Goal: Task Accomplishment & Management: Manage account settings

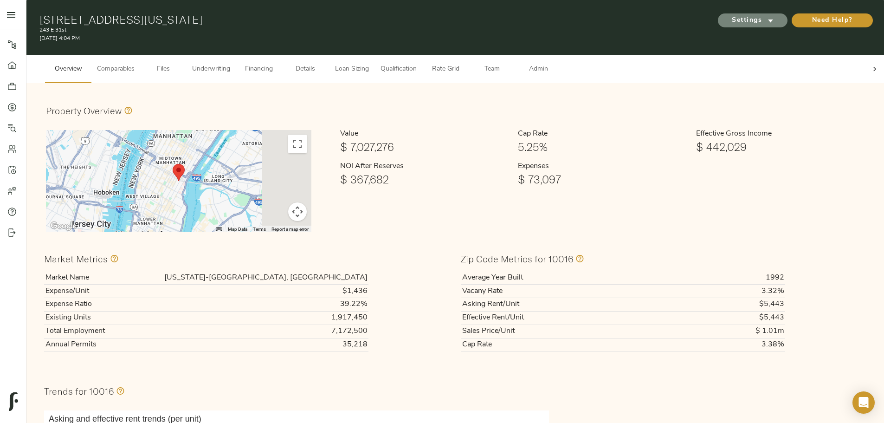
click at [727, 18] on span "Settings" at bounding box center [752, 21] width 51 height 12
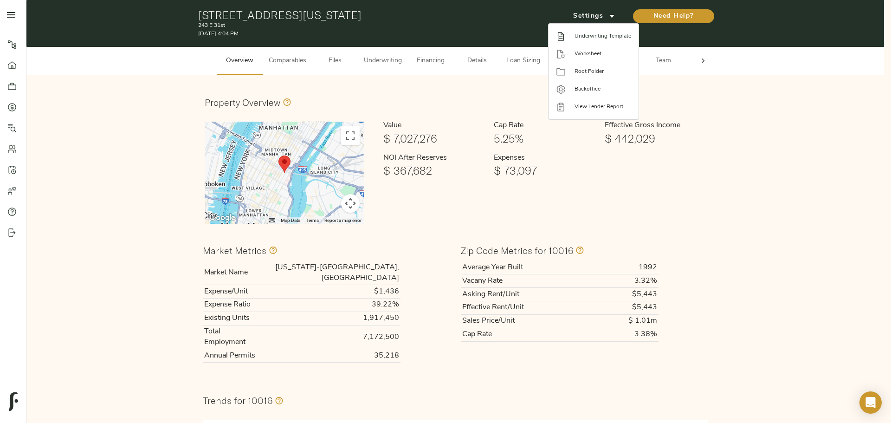
click at [592, 33] on span "Underwriting Template" at bounding box center [602, 36] width 57 height 8
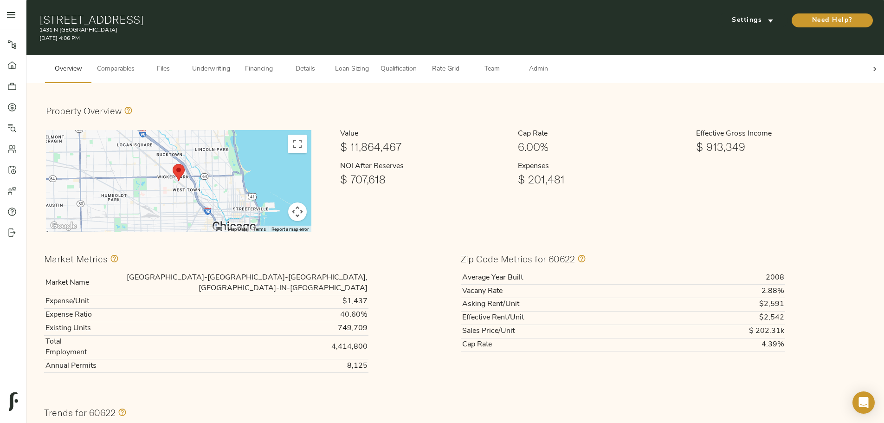
click at [365, 103] on div "Property Overview" at bounding box center [455, 111] width 818 height 16
click at [727, 15] on span "Settings" at bounding box center [752, 21] width 51 height 12
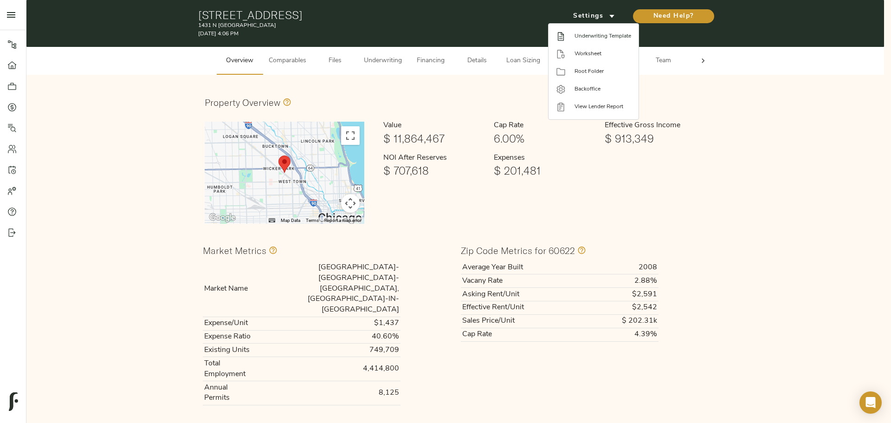
click at [597, 38] on span "Underwriting Template" at bounding box center [602, 36] width 57 height 8
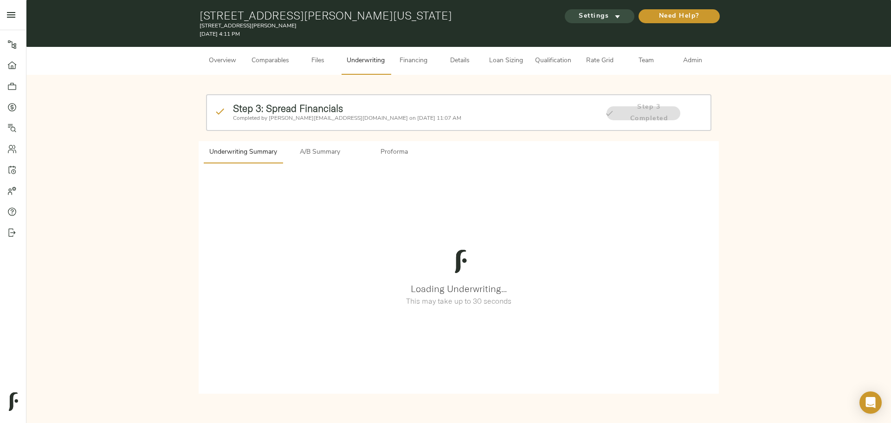
click at [604, 19] on span "Settings" at bounding box center [599, 17] width 51 height 12
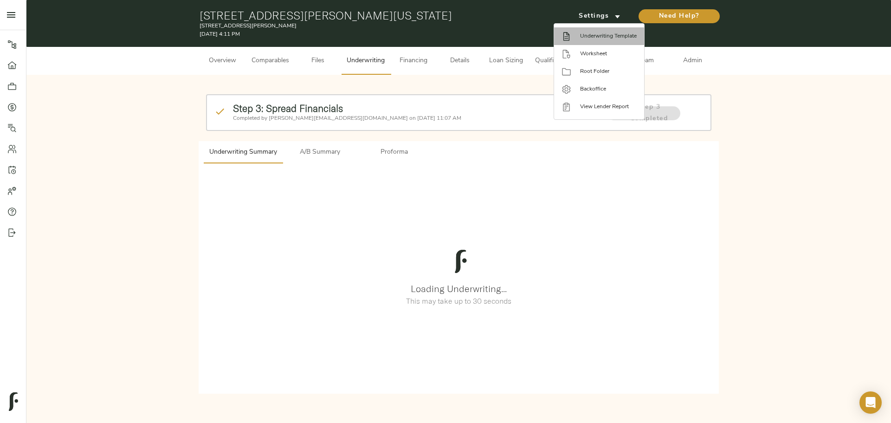
click at [600, 39] on span "Underwriting Template" at bounding box center [608, 36] width 57 height 8
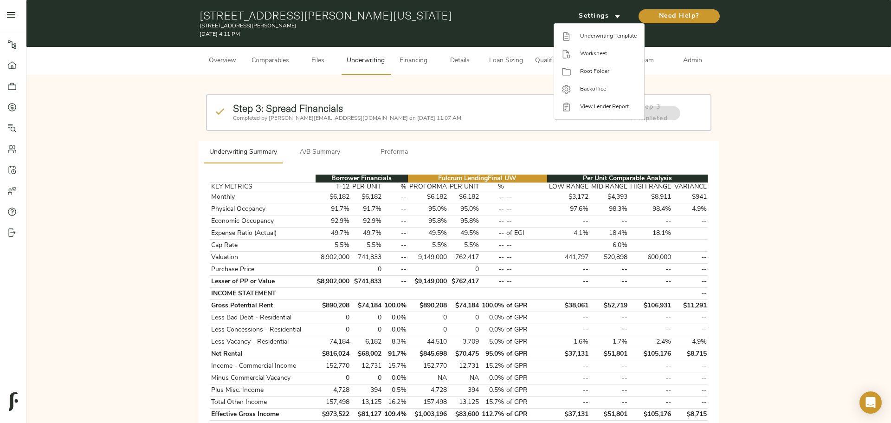
click at [352, 135] on div at bounding box center [445, 211] width 891 height 423
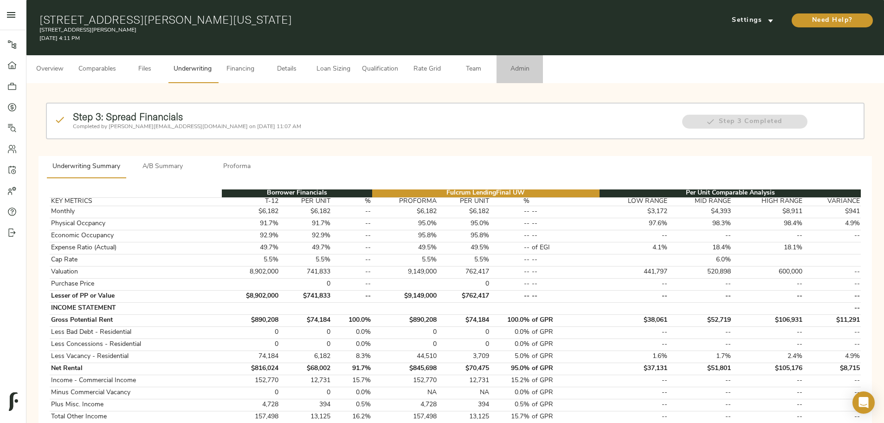
click at [537, 64] on span "Admin" at bounding box center [519, 70] width 35 height 12
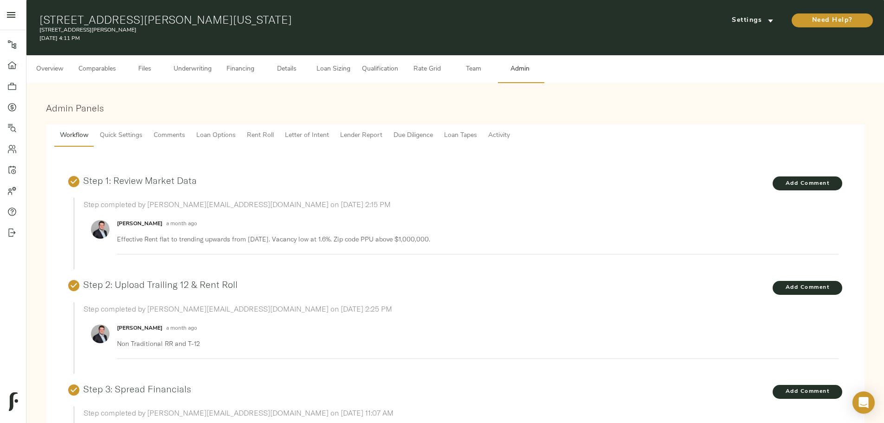
click at [185, 130] on span "Comments" at bounding box center [170, 136] width 32 height 12
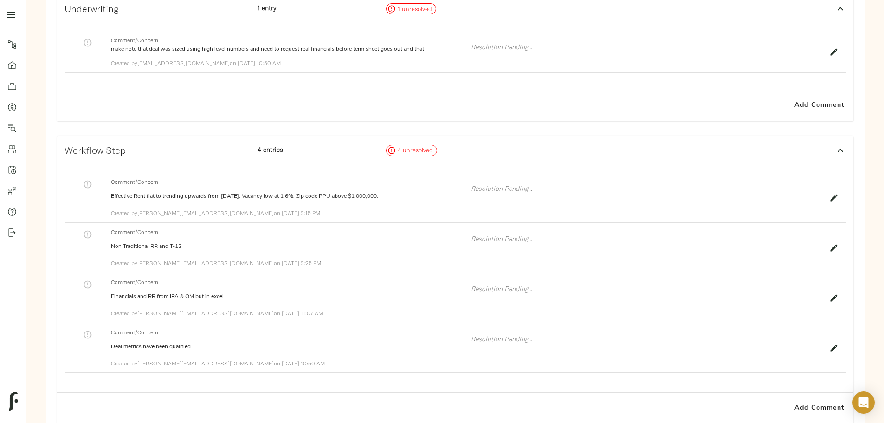
scroll to position [232, 0]
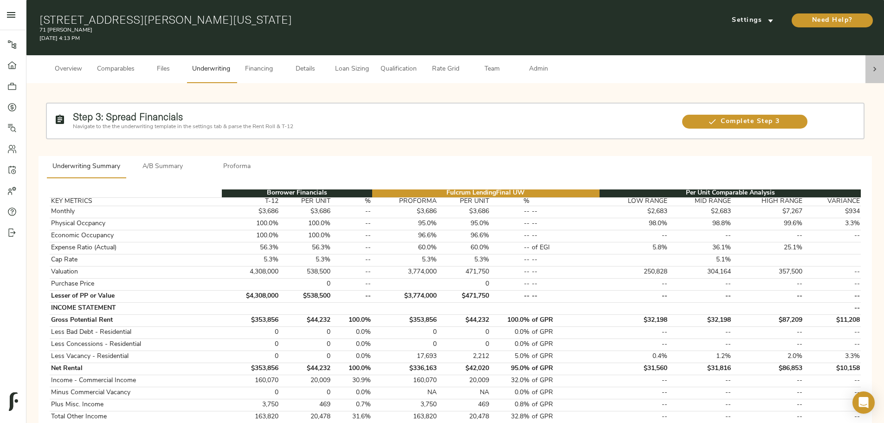
click at [865, 60] on div at bounding box center [874, 69] width 19 height 28
click at [515, 65] on button "Team" at bounding box center [492, 69] width 46 height 28
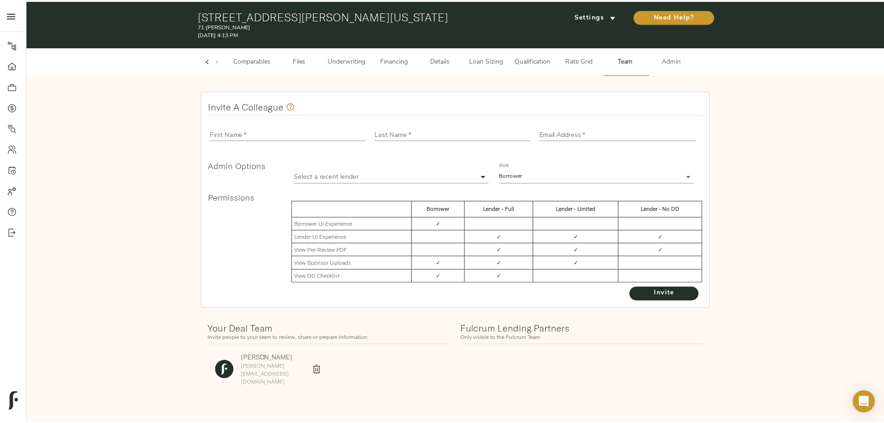
scroll to position [0, 36]
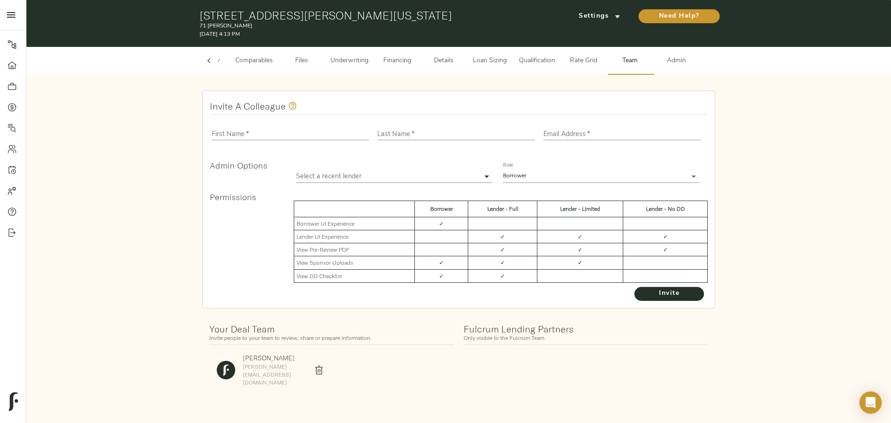
click at [683, 61] on span "Admin" at bounding box center [676, 61] width 35 height 12
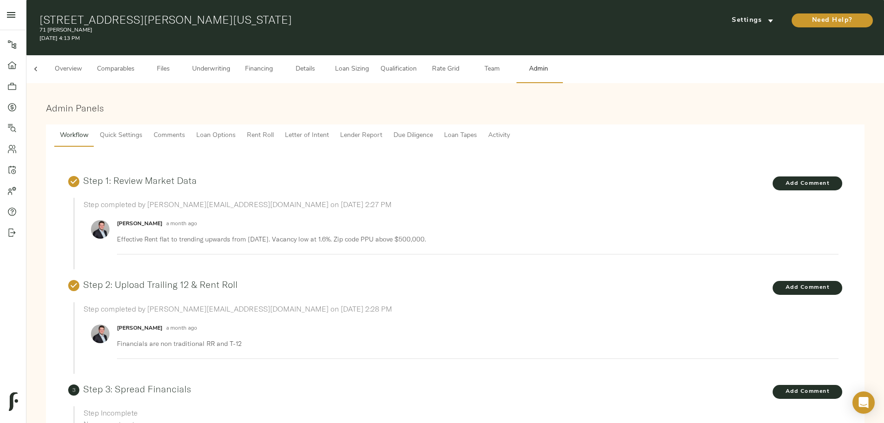
click at [185, 130] on span "Comments" at bounding box center [170, 136] width 32 height 12
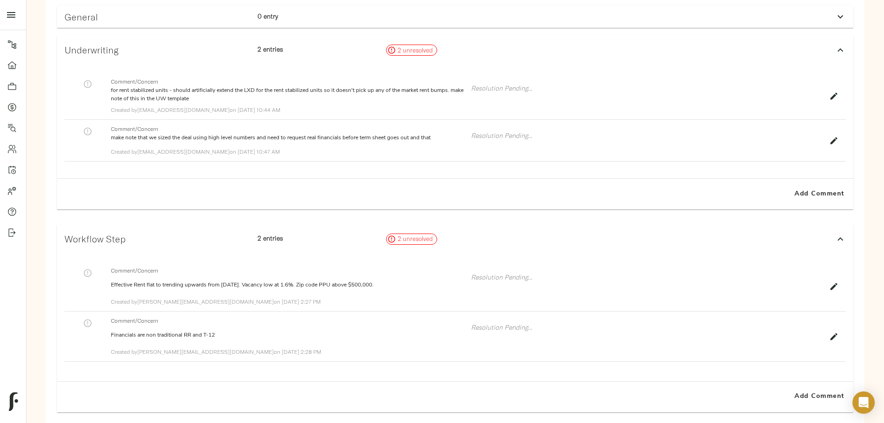
scroll to position [186, 0]
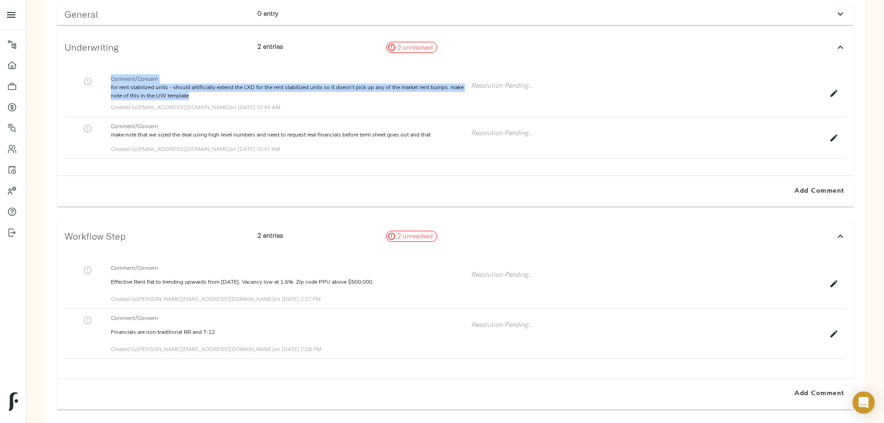
drag, startPoint x: 340, startPoint y: 89, endPoint x: 269, endPoint y: 71, distance: 73.1
click at [269, 71] on div "Comment/Concern for rent stabilized units - should artificially extend the LXD …" at bounding box center [454, 93] width 781 height 47
copy div "Comment/Concern for rent stabilized units - should artificially extend the LXD …"
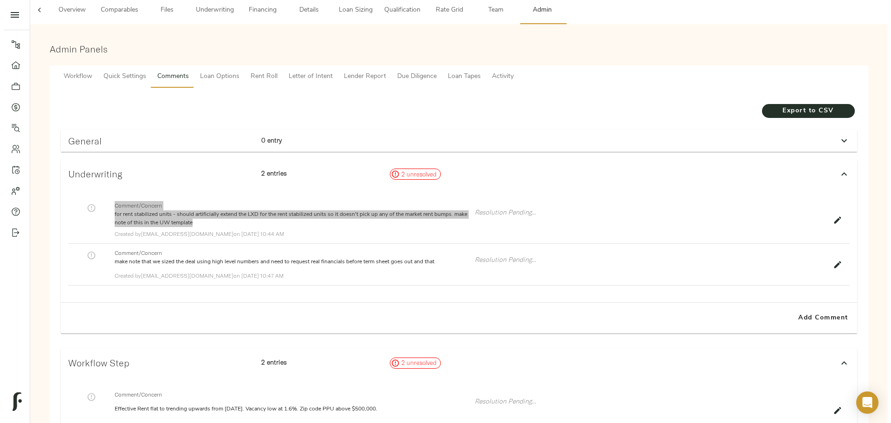
scroll to position [0, 0]
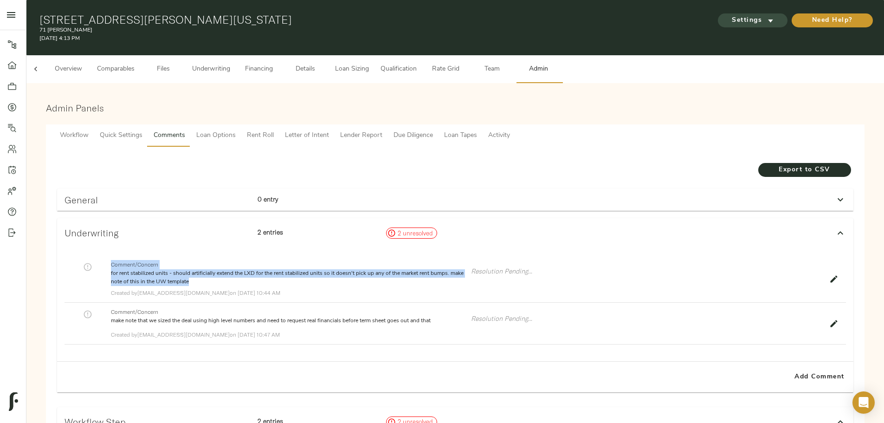
click at [727, 15] on span "Settings" at bounding box center [752, 21] width 51 height 12
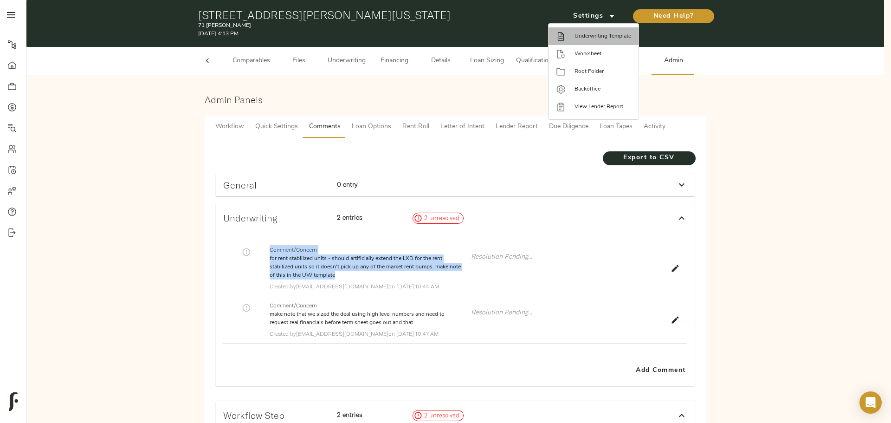
click at [602, 41] on li "Underwriting Template" at bounding box center [593, 36] width 90 height 18
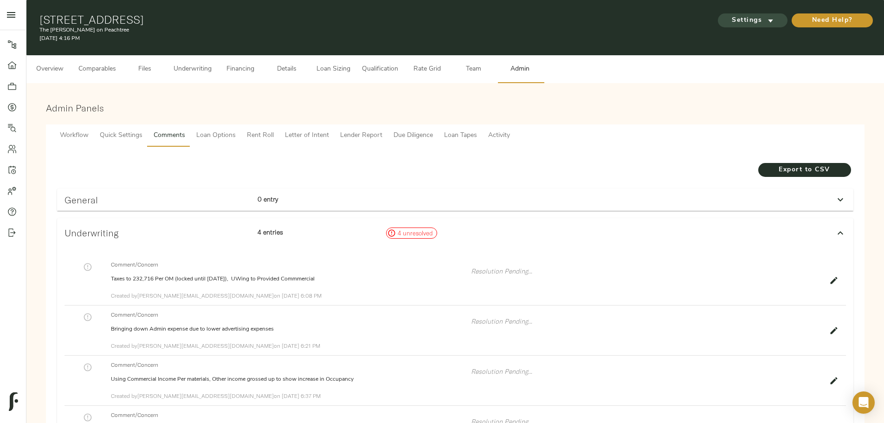
click at [727, 17] on span "Settings" at bounding box center [752, 21] width 51 height 12
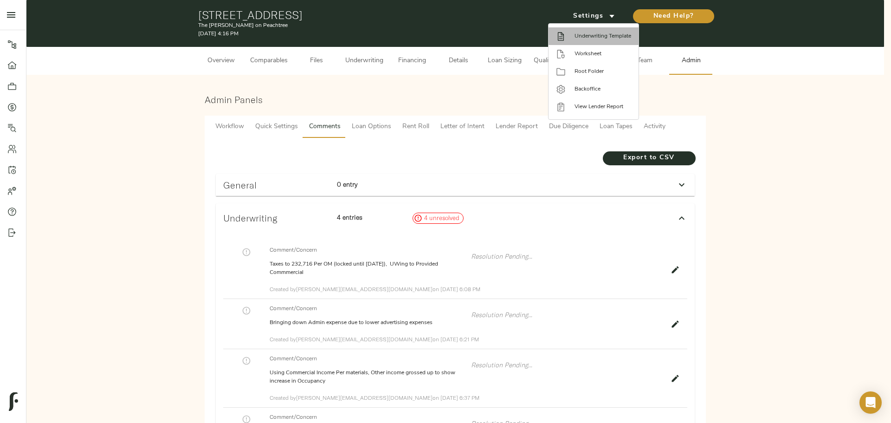
click at [595, 34] on span "Underwriting Template" at bounding box center [602, 36] width 57 height 8
click at [169, 244] on div at bounding box center [445, 211] width 891 height 423
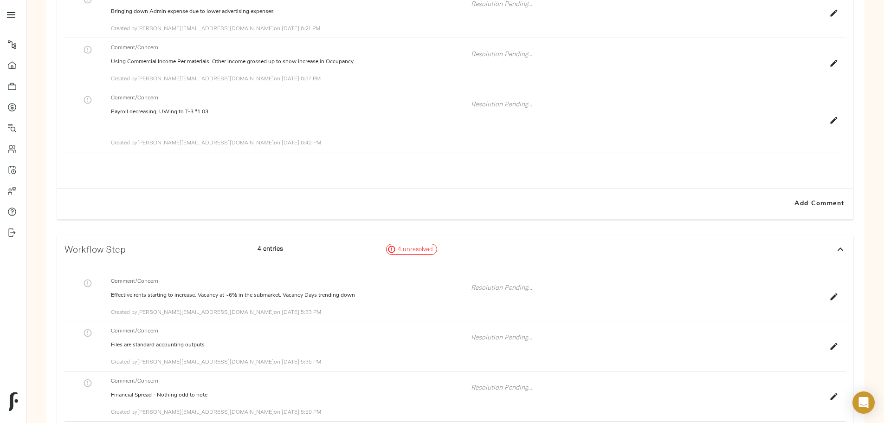
scroll to position [371, 0]
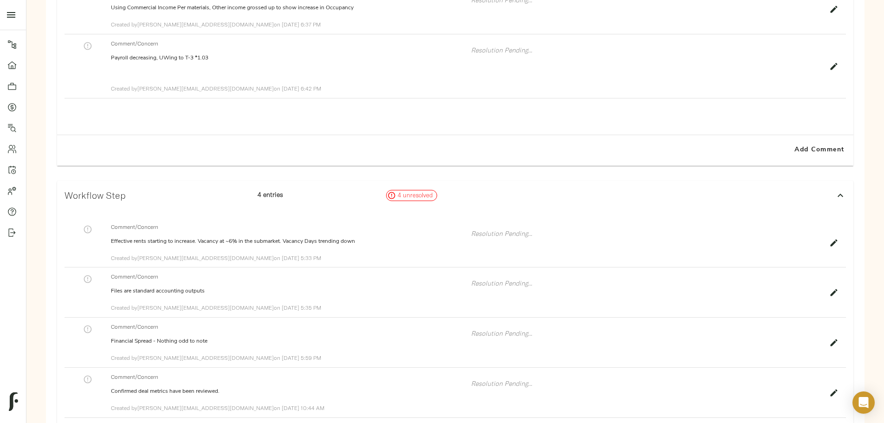
drag, startPoint x: 357, startPoint y: 251, endPoint x: 444, endPoint y: 252, distance: 87.7
click at [321, 254] on span "Created by [PERSON_NAME][EMAIL_ADDRESS][DOMAIN_NAME] on [DATE] 5:33 PM" at bounding box center [216, 257] width 210 height 7
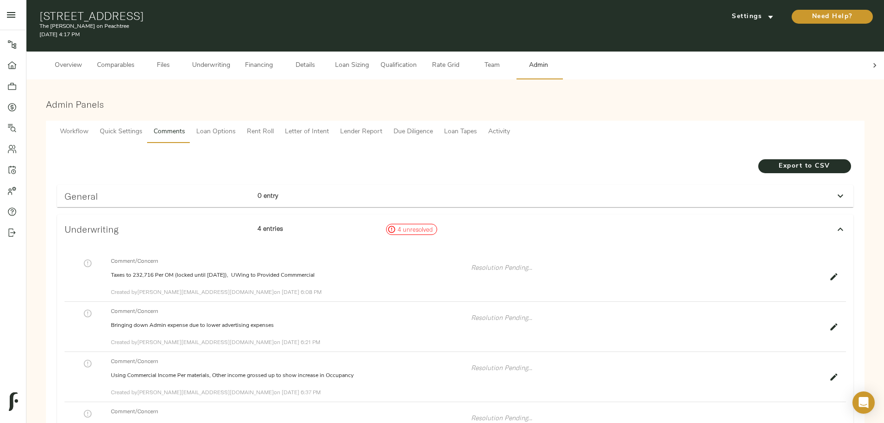
scroll to position [0, 0]
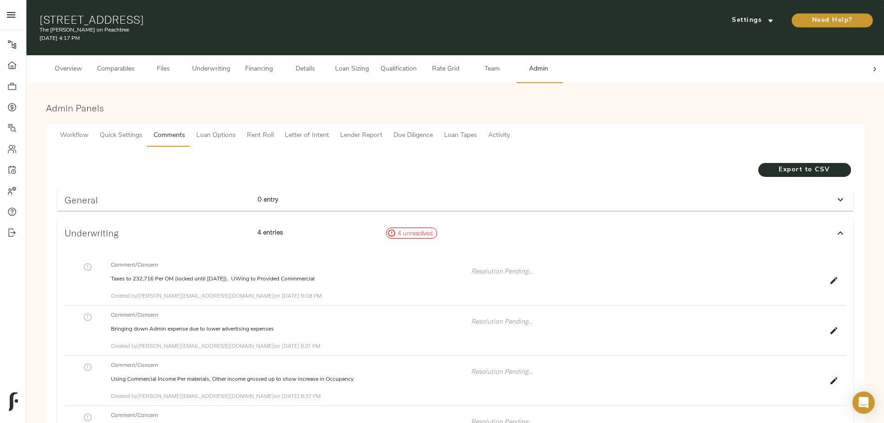
click at [230, 64] on span "Underwriting" at bounding box center [211, 70] width 38 height 12
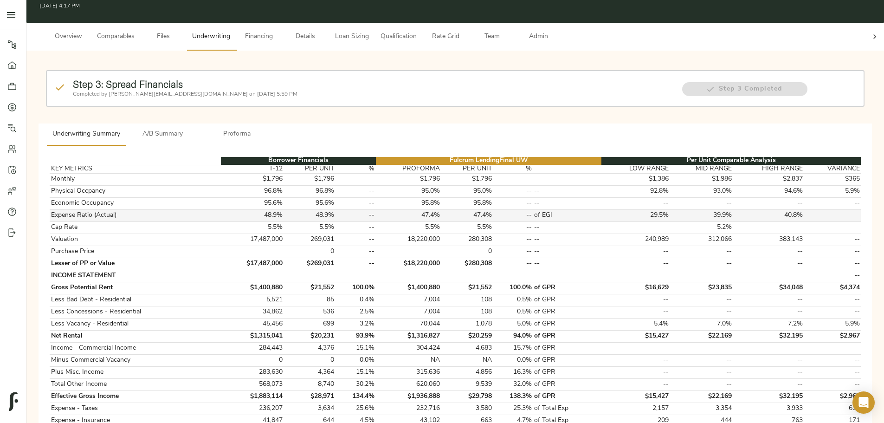
scroll to position [46, 0]
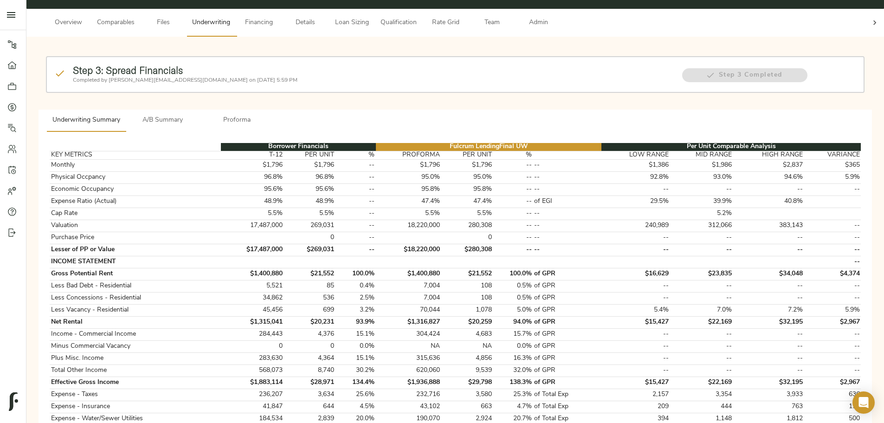
click at [692, 37] on div "Step 3: Spread Financials Completed by justin@fulcrumlendingcorp.com on August …" at bounding box center [454, 429] width 857 height 785
click at [144, 152] on div "Step 3: Spread Financials Completed by justin@fulcrumlendingcorp.com on August …" at bounding box center [455, 429] width 842 height 771
click at [108, 131] on div "Step 3: Spread Financials Completed by justin@fulcrumlendingcorp.com on August …" at bounding box center [455, 429] width 842 height 771
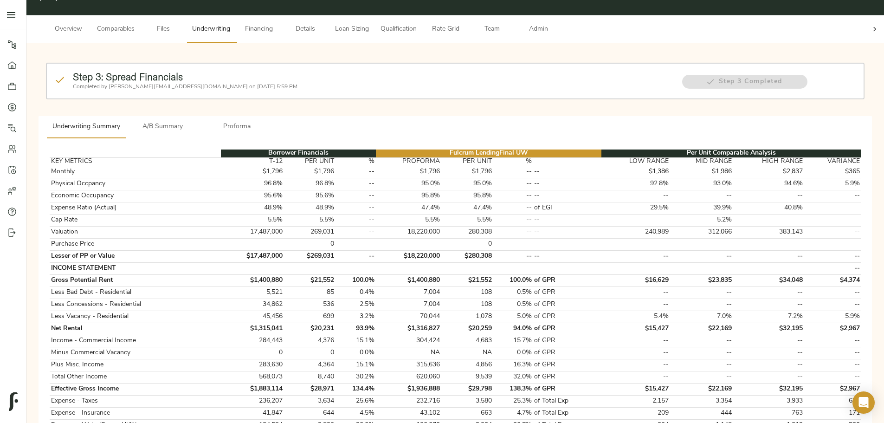
scroll to position [0, 0]
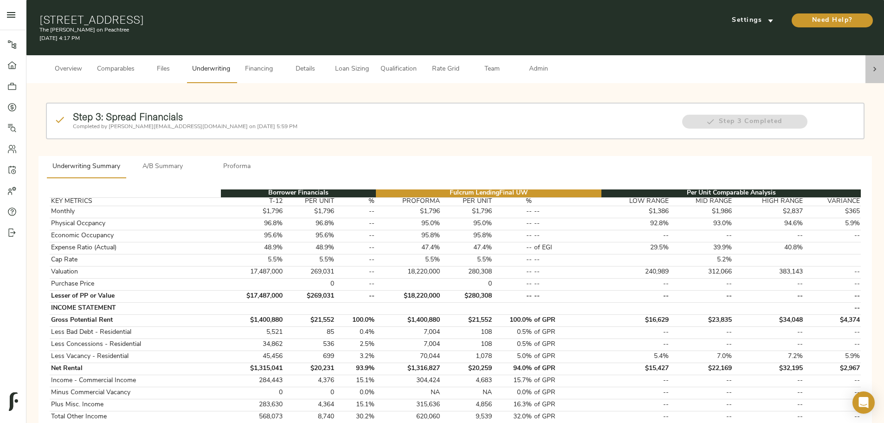
click at [865, 60] on div at bounding box center [874, 69] width 19 height 28
click at [556, 64] on span "Admin" at bounding box center [538, 70] width 35 height 12
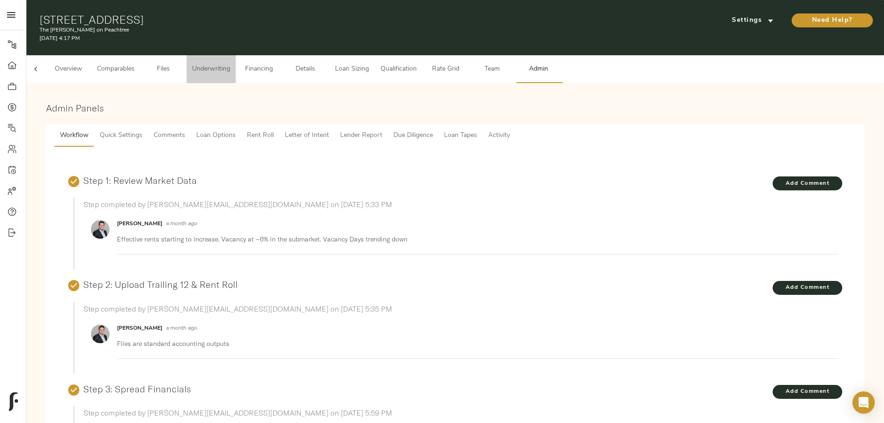
click at [230, 64] on span "Underwriting" at bounding box center [211, 70] width 38 height 12
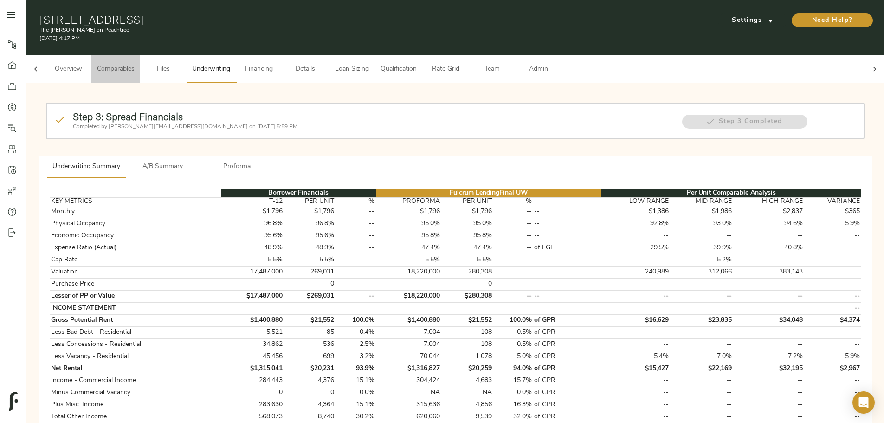
click at [135, 64] on span "Comparables" at bounding box center [116, 70] width 38 height 12
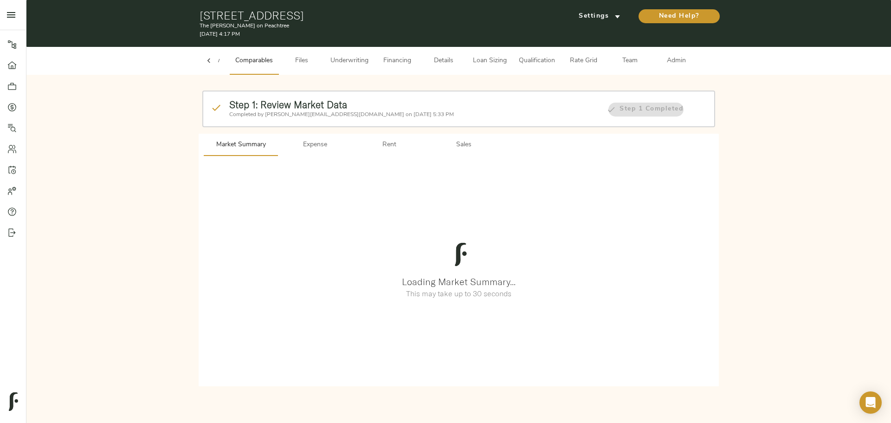
click at [427, 83] on div "Step 1: Review Market Data Completed by justin@fulcrumlendingcorp.com on August…" at bounding box center [458, 236] width 849 height 309
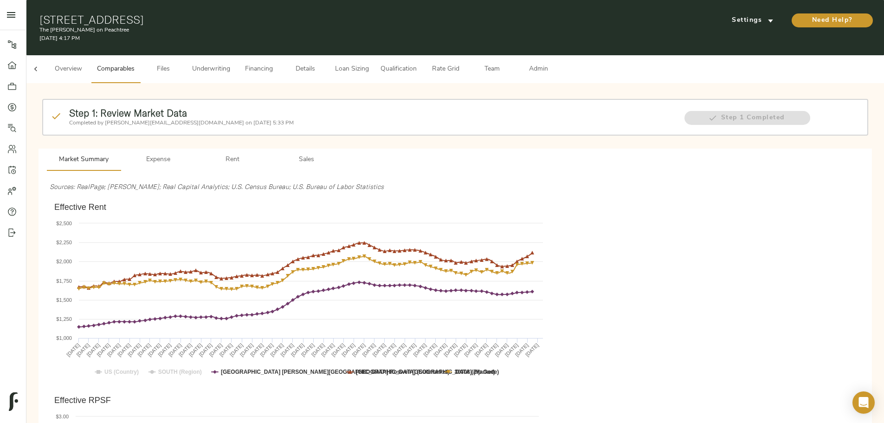
click at [135, 66] on span "Comparables" at bounding box center [116, 70] width 38 height 12
click at [230, 64] on span "Underwriting" at bounding box center [211, 70] width 38 height 12
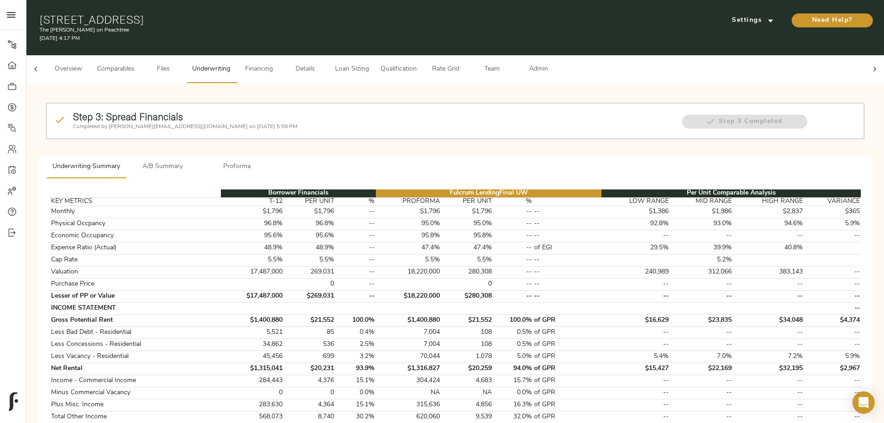
click at [870, 64] on icon at bounding box center [874, 68] width 9 height 9
click at [556, 64] on span "Admin" at bounding box center [538, 70] width 35 height 12
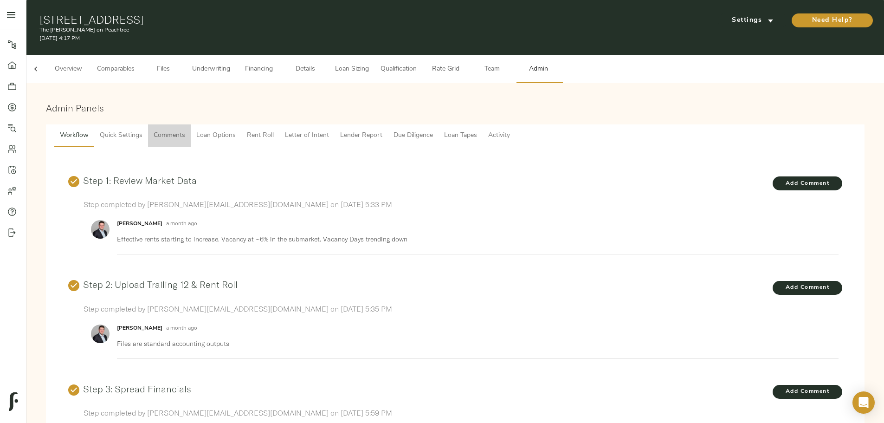
click at [185, 130] on span "Comments" at bounding box center [170, 136] width 32 height 12
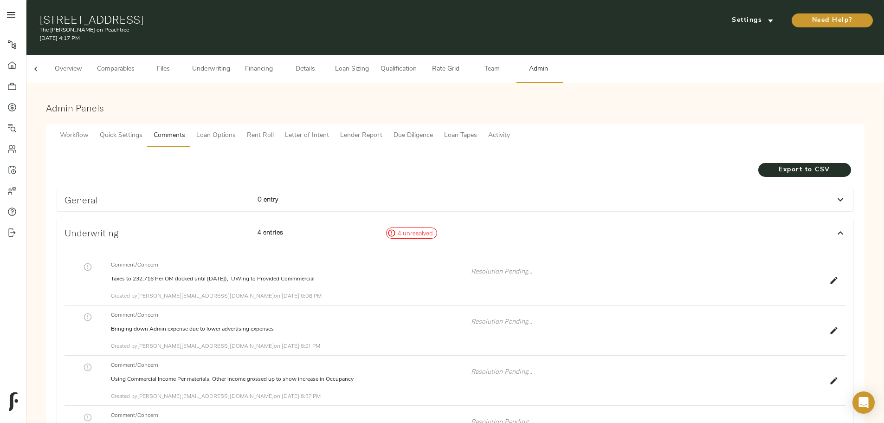
click at [343, 103] on h3 "Admin Panels" at bounding box center [455, 108] width 818 height 11
click at [330, 103] on h3 "Admin Panels" at bounding box center [455, 108] width 818 height 11
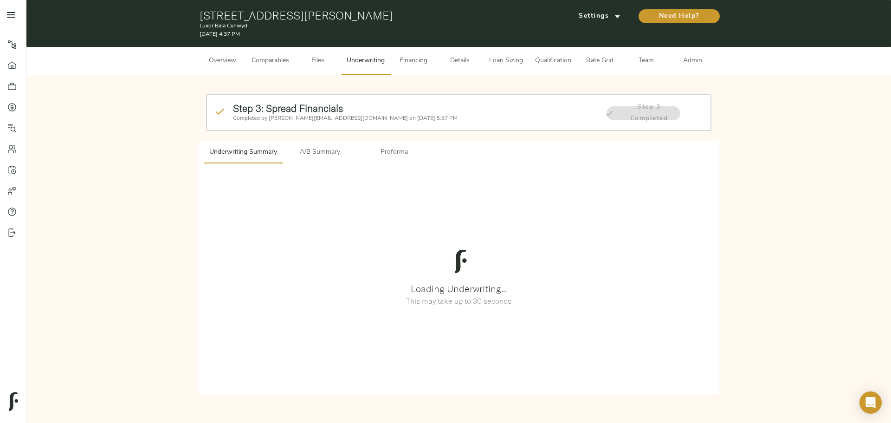
click at [508, 101] on div "Step 3: Spread Financials Completed by [PERSON_NAME][EMAIL_ADDRESS][DOMAIN_NAME…" at bounding box center [415, 112] width 372 height 27
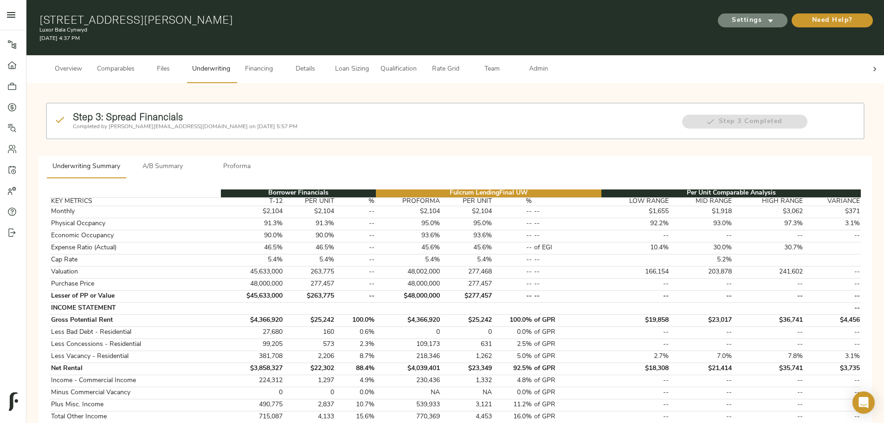
click at [727, 16] on span "Settings" at bounding box center [752, 21] width 51 height 12
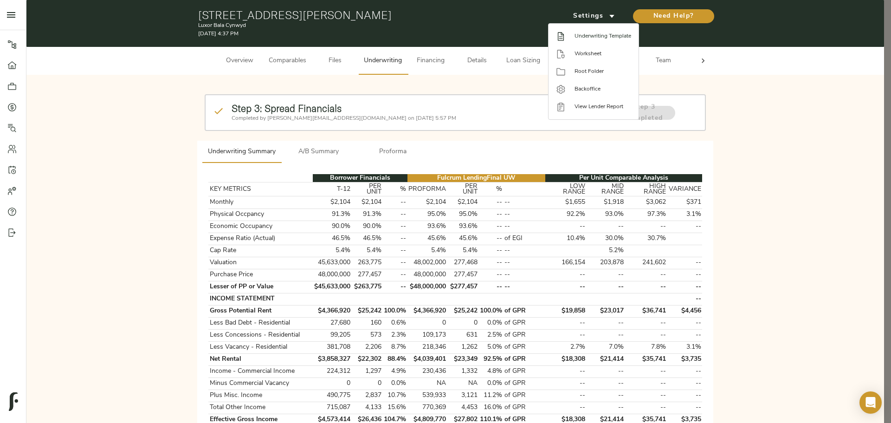
click at [588, 39] on span "Underwriting Template" at bounding box center [602, 36] width 57 height 8
click at [426, 264] on div at bounding box center [445, 211] width 891 height 423
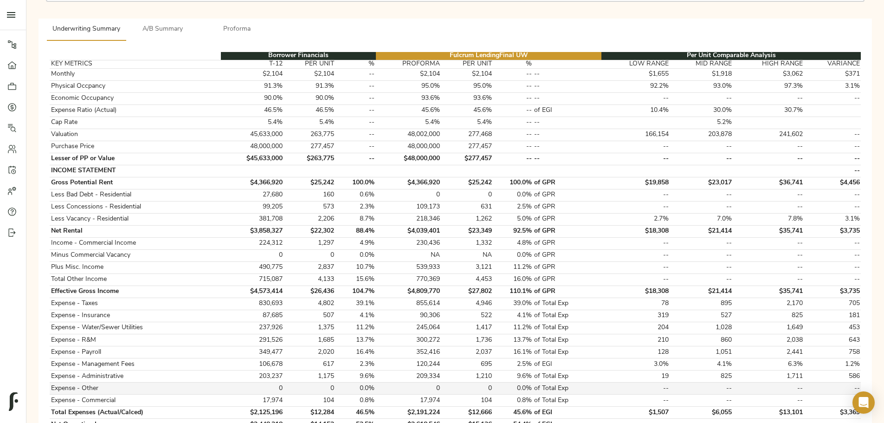
scroll to position [93, 0]
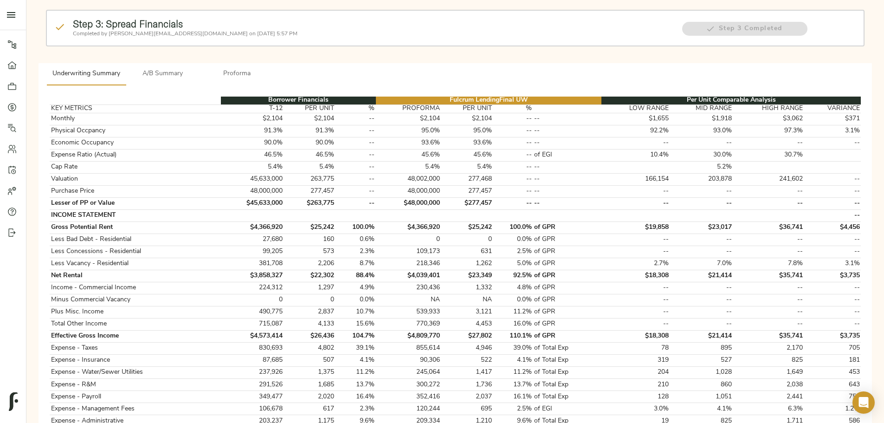
click at [465, 85] on div "Borrower Financials Fulcrum Lending Final UW Per Unit Comparable Analysis KEY M…" at bounding box center [455, 424] width 833 height 678
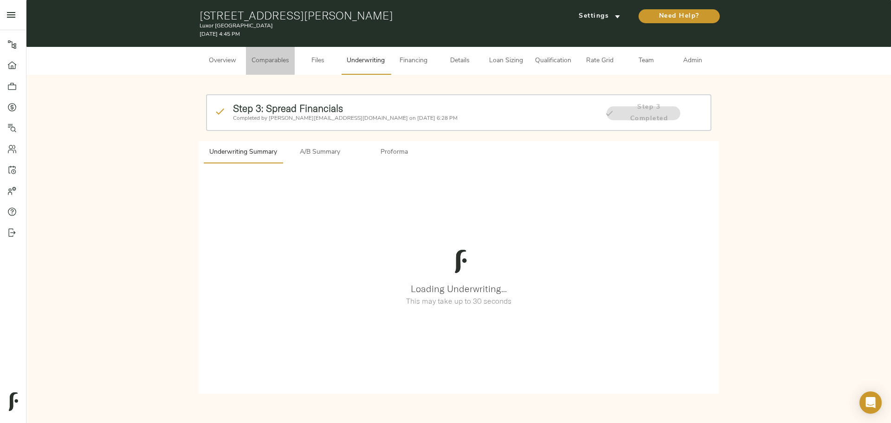
click at [266, 65] on span "Comparables" at bounding box center [270, 61] width 38 height 12
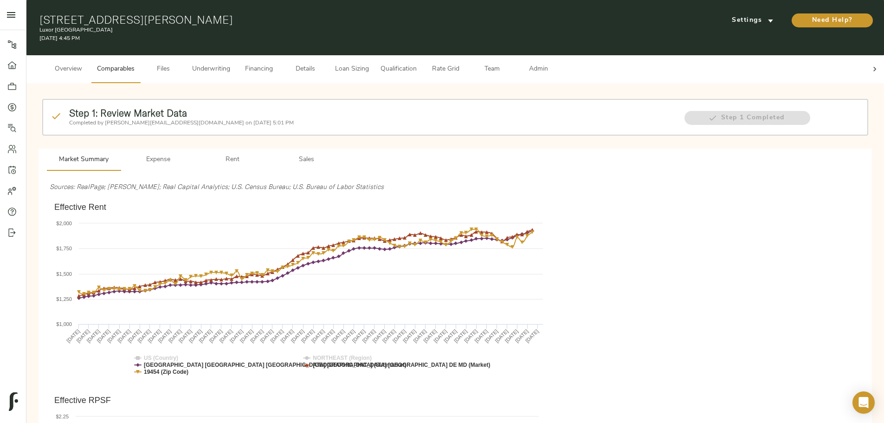
click at [190, 154] on span "Expense" at bounding box center [158, 160] width 63 height 12
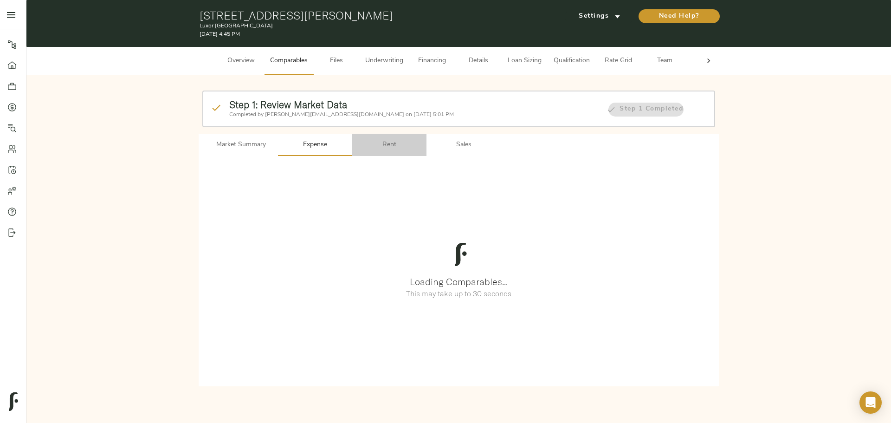
click at [394, 145] on span "Rent" at bounding box center [389, 145] width 63 height 12
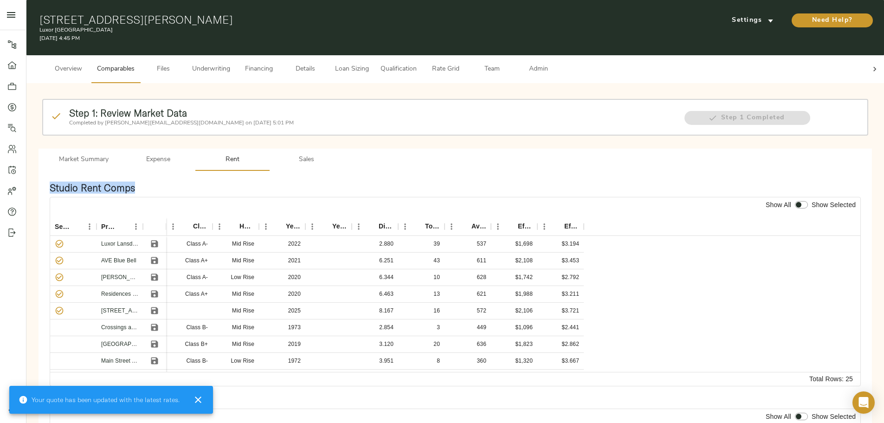
drag, startPoint x: 293, startPoint y: 175, endPoint x: 203, endPoint y: 171, distance: 89.6
click at [203, 171] on div "Studio Rent Comps Show All Show Selected Selected? Property Name Class Height Y…" at bounding box center [455, 277] width 833 height 212
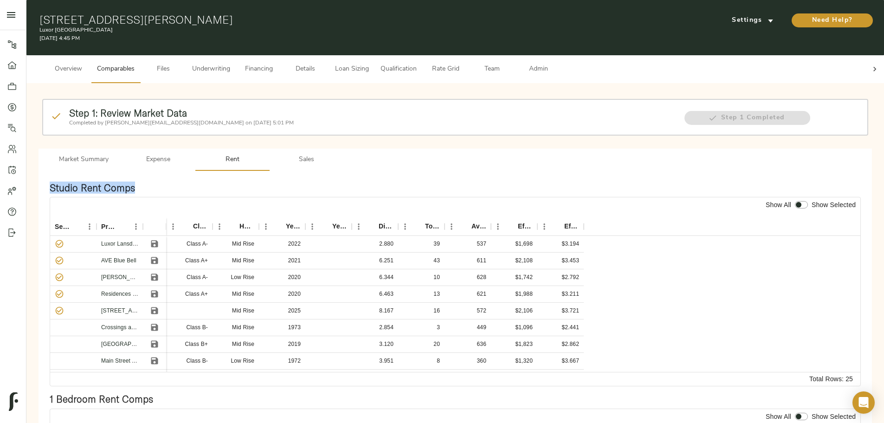
drag, startPoint x: 196, startPoint y: 17, endPoint x: 390, endPoint y: 18, distance: 193.5
click at [390, 18] on div "415 Stump Rd, North Wales, PA 19454 Luxor Montgomeryville September 2, 2025 4:4…" at bounding box center [454, 27] width 857 height 55
copy h1 "415 Stump Rd, North Wales, PA 19454"
click at [338, 154] on span "Sales" at bounding box center [306, 160] width 63 height 12
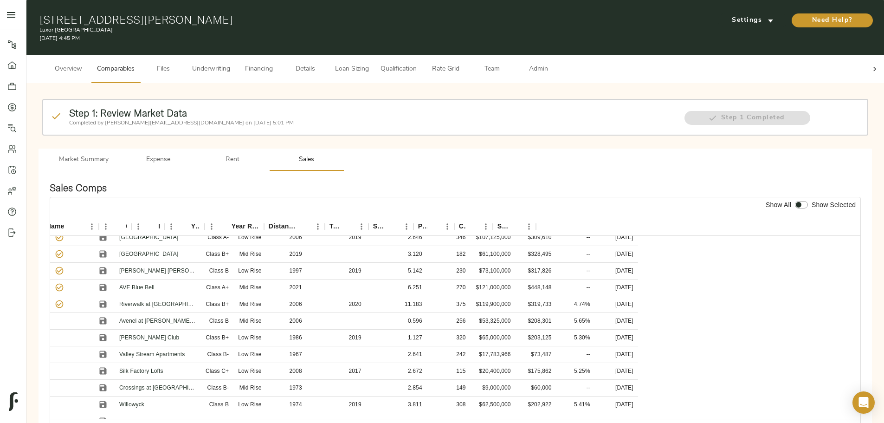
scroll to position [0, 102]
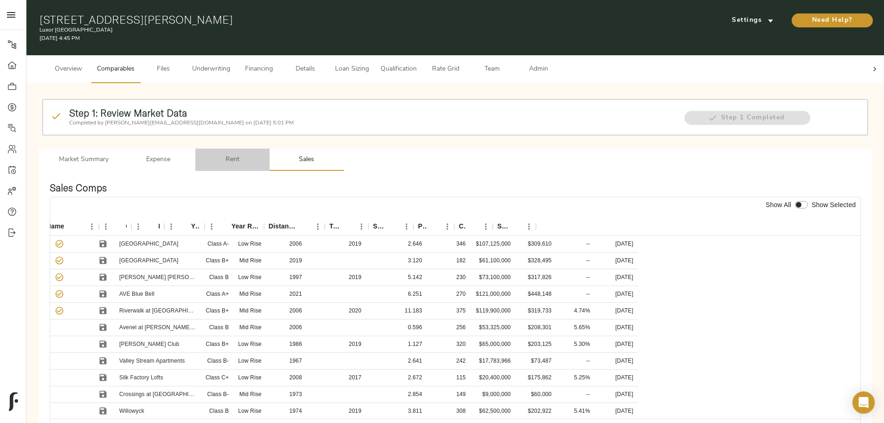
click at [264, 154] on span "Rent" at bounding box center [232, 160] width 63 height 12
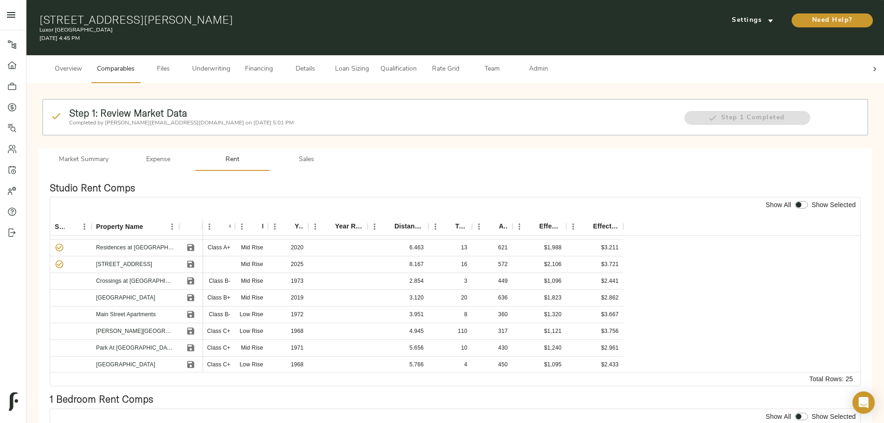
scroll to position [0, 0]
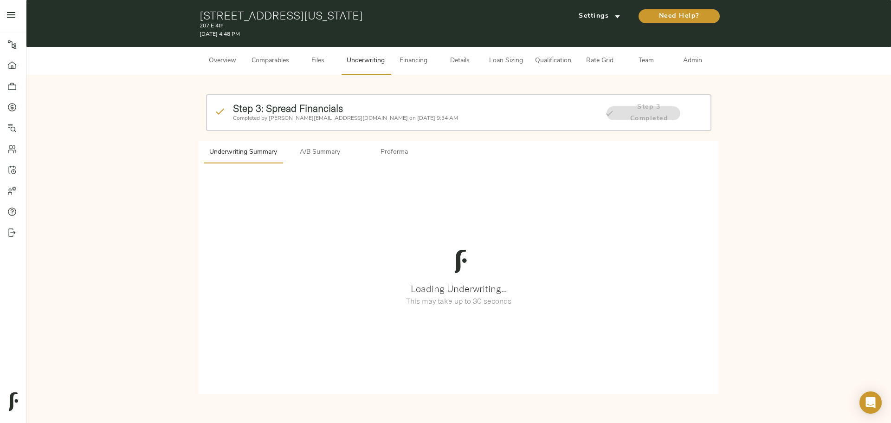
click at [285, 80] on div "Step 3: Spread Financials Completed by justin@fulcrumlendingcorp.com on August …" at bounding box center [458, 240] width 864 height 331
click at [618, 12] on icon "submit" at bounding box center [617, 17] width 10 height 10
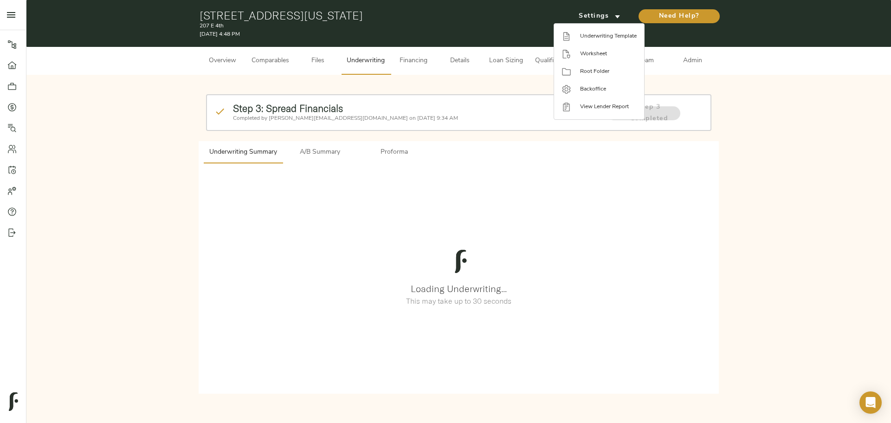
click at [456, 84] on div at bounding box center [445, 211] width 891 height 423
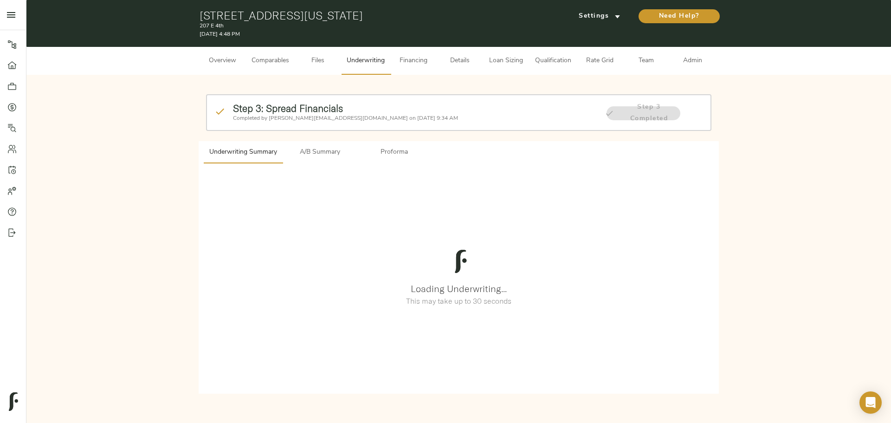
click at [259, 56] on span "Comparables" at bounding box center [270, 61] width 38 height 12
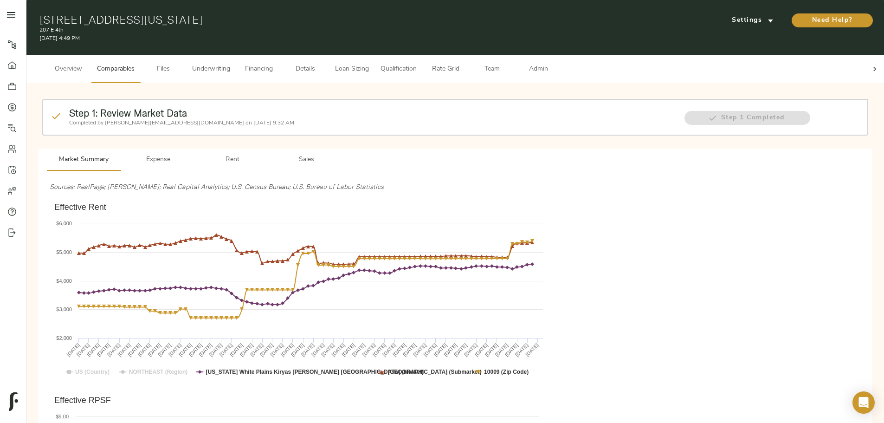
click at [190, 154] on span "Expense" at bounding box center [158, 160] width 63 height 12
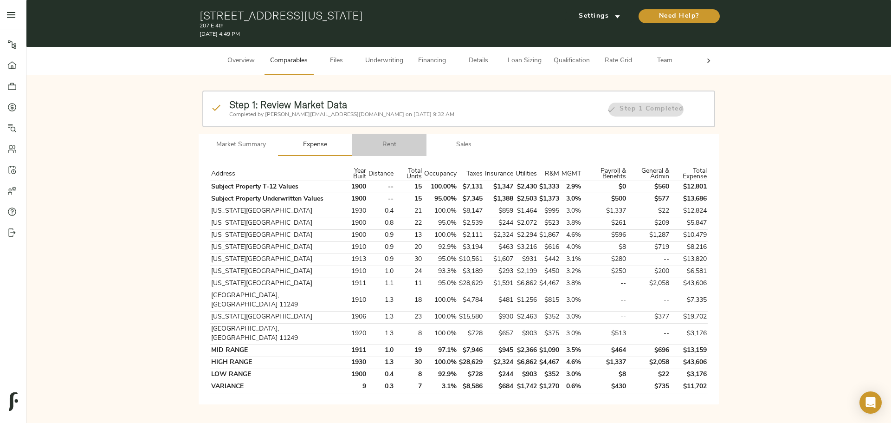
click at [396, 137] on button "Rent" at bounding box center [389, 145] width 74 height 22
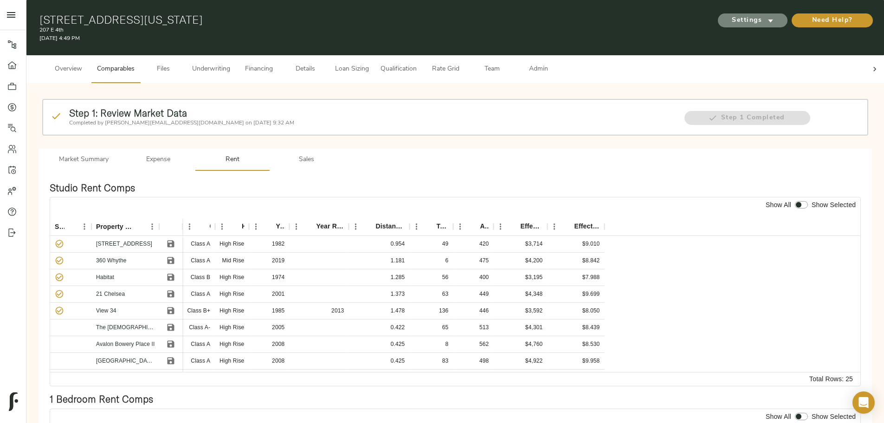
click at [765, 17] on icon "submit" at bounding box center [770, 21] width 10 height 10
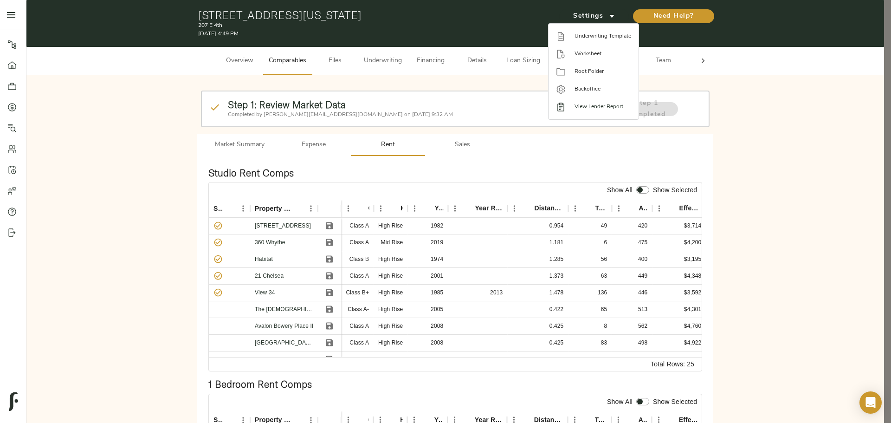
click at [614, 109] on span "View Lender Report" at bounding box center [602, 107] width 57 height 8
click at [611, 32] on li "Underwriting Template" at bounding box center [593, 36] width 90 height 18
click at [521, 163] on div at bounding box center [445, 211] width 891 height 423
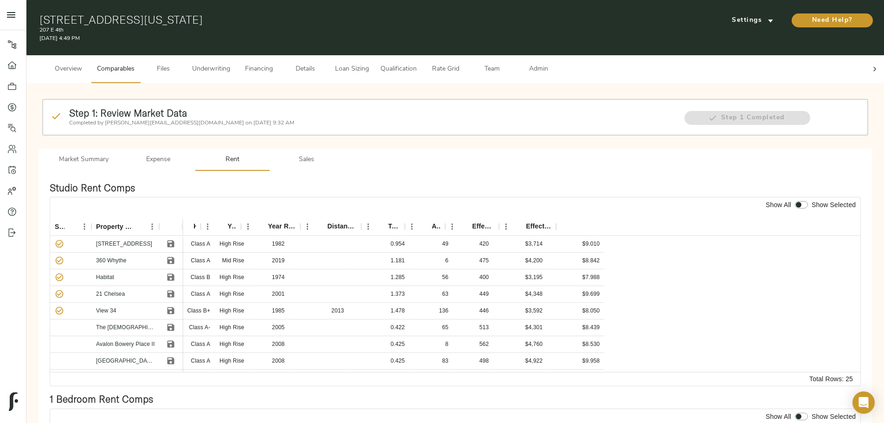
scroll to position [0, 68]
click at [338, 154] on span "Sales" at bounding box center [306, 160] width 63 height 12
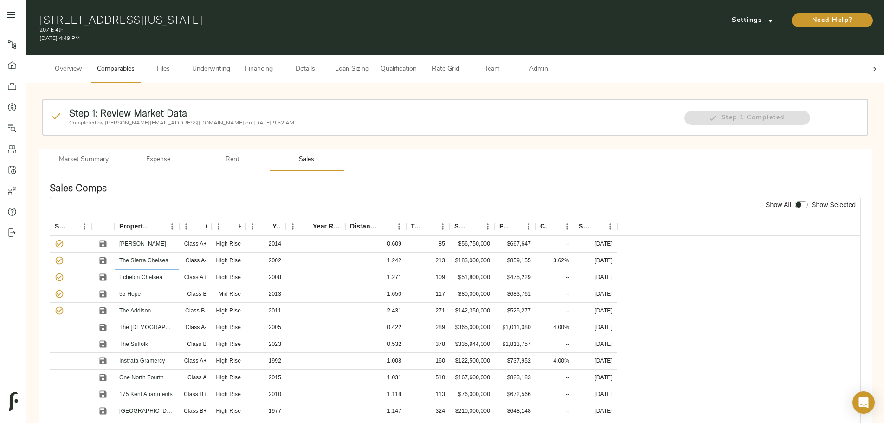
click at [162, 274] on link "Echelon Chelsea" at bounding box center [140, 277] width 43 height 6
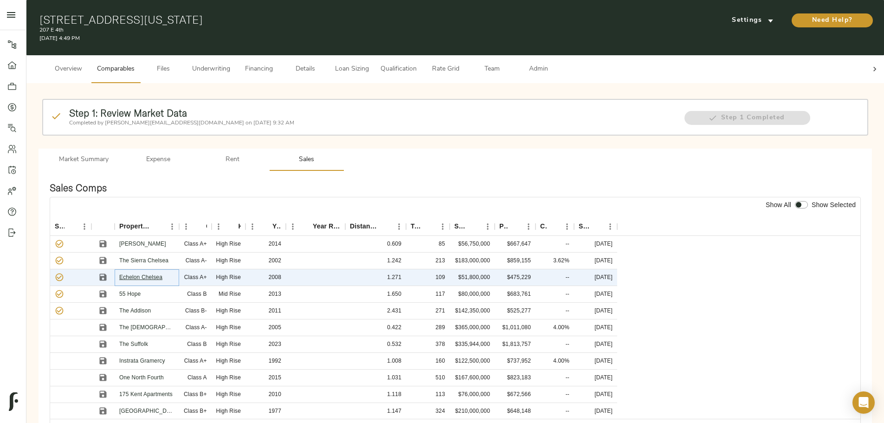
click at [162, 274] on link "Echelon Chelsea" at bounding box center [140, 277] width 43 height 6
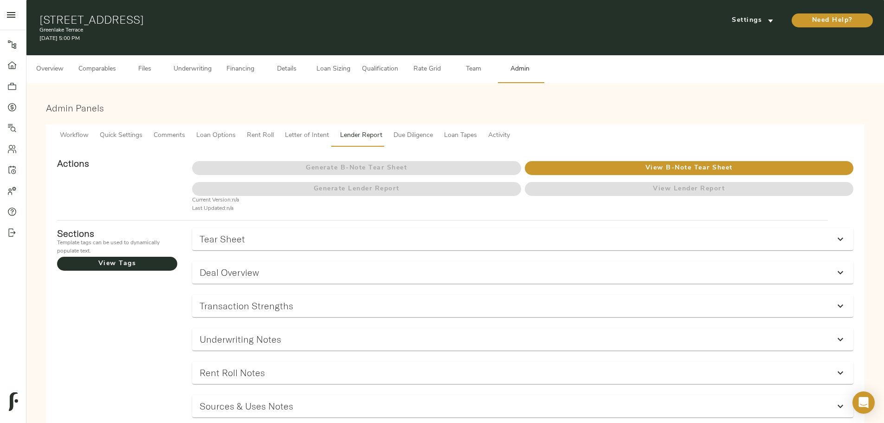
click at [148, 66] on div "Overview Comparables Files Underwriting Financing Details Loan Sizing Qualifica…" at bounding box center [454, 69] width 857 height 28
click at [727, 17] on span "Settings" at bounding box center [752, 21] width 51 height 12
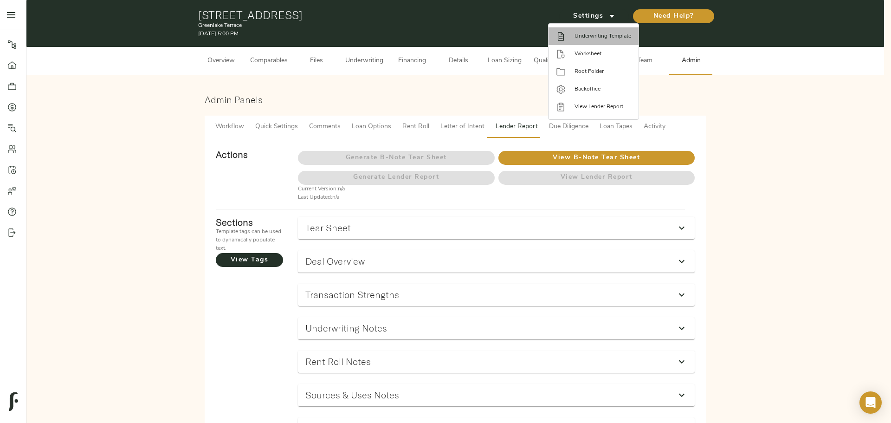
click at [592, 33] on span "Underwriting Template" at bounding box center [602, 36] width 57 height 8
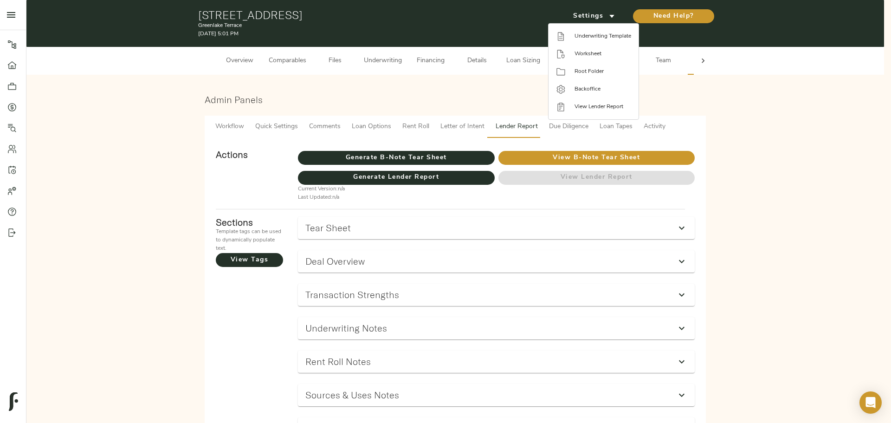
click at [476, 29] on div at bounding box center [445, 211] width 891 height 423
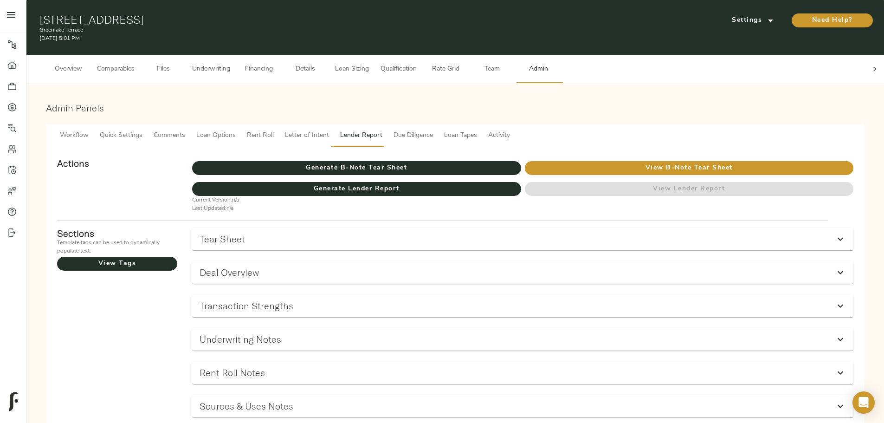
click at [463, 99] on div "Admin Panels" at bounding box center [455, 109] width 826 height 21
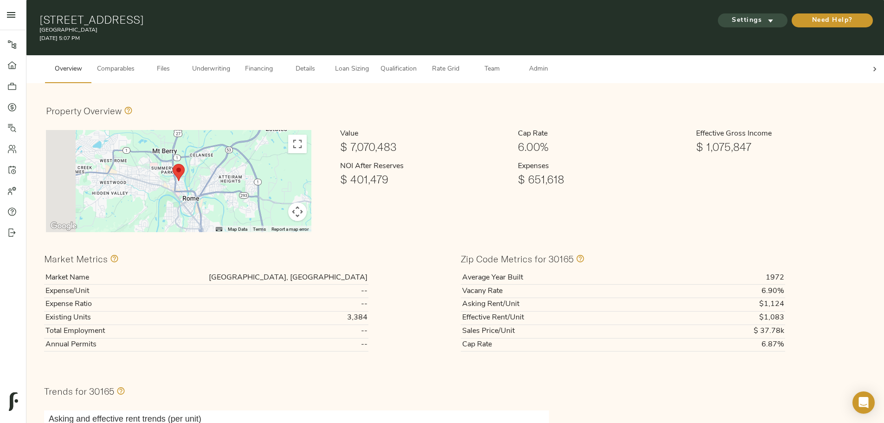
click at [727, 17] on span "Settings" at bounding box center [752, 21] width 51 height 12
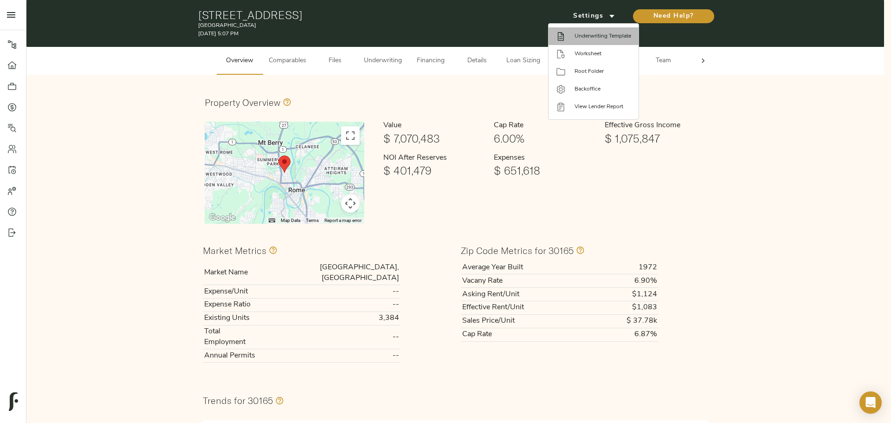
click at [602, 40] on li "Underwriting Template" at bounding box center [593, 36] width 90 height 18
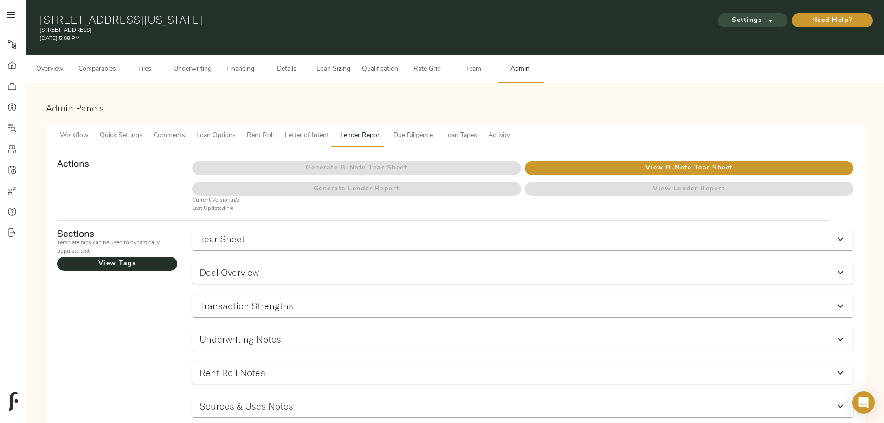
click at [727, 18] on span "Settings" at bounding box center [752, 21] width 51 height 12
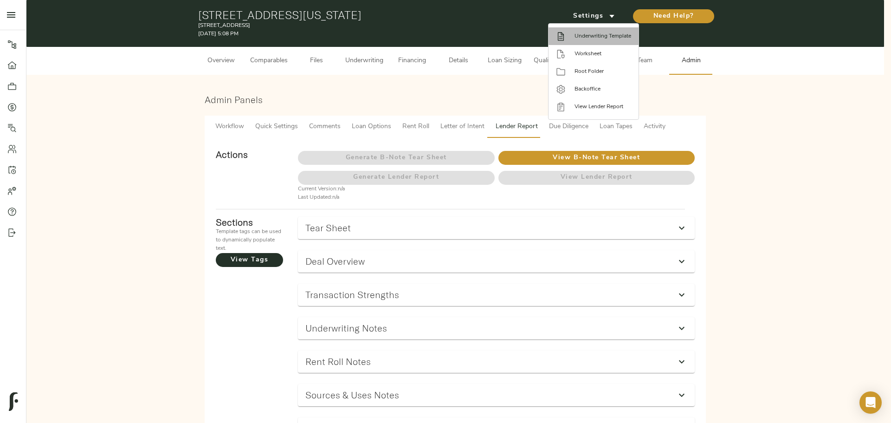
click at [604, 39] on span "Underwriting Template" at bounding box center [602, 36] width 57 height 8
click at [413, 102] on div at bounding box center [445, 211] width 891 height 423
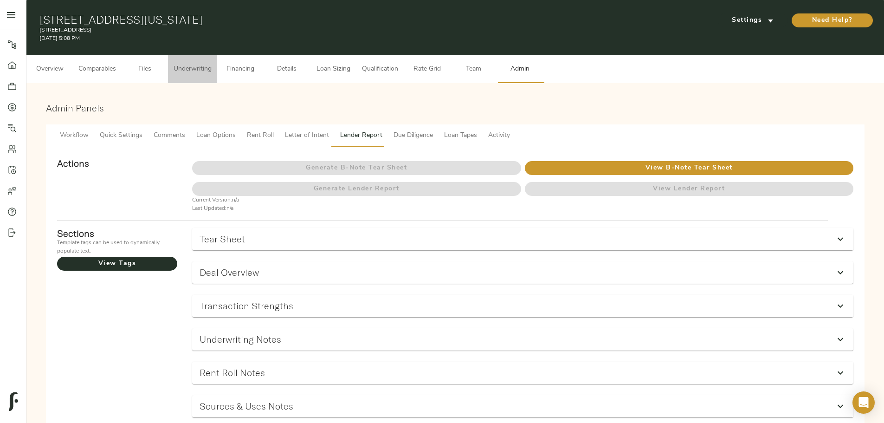
click at [212, 64] on span "Underwriting" at bounding box center [193, 70] width 38 height 12
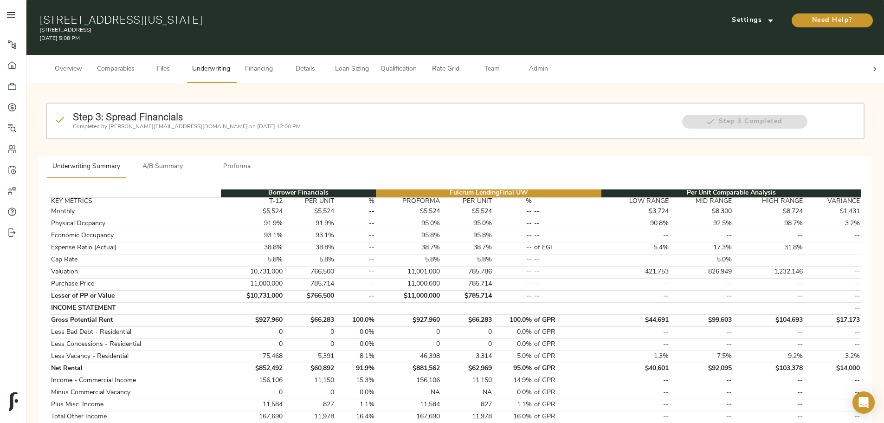
click at [447, 99] on div "Step 3: Spread Financials Completed by justin@fulcrumlendingcorp.com on August …" at bounding box center [455, 129] width 826 height 60
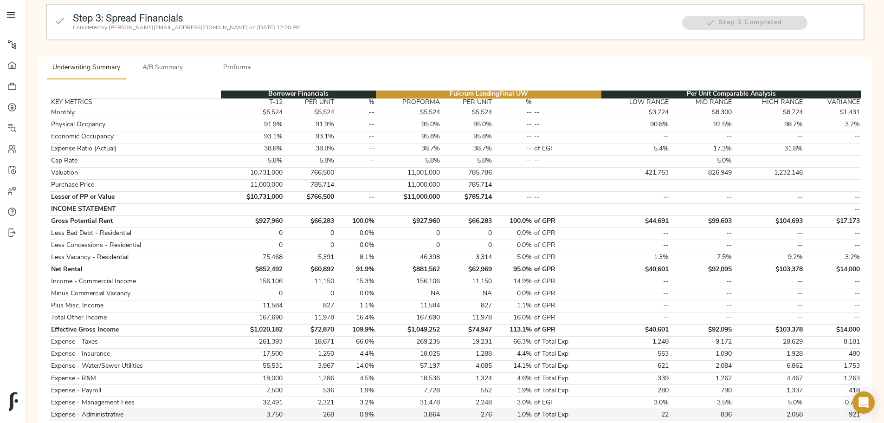
scroll to position [93, 0]
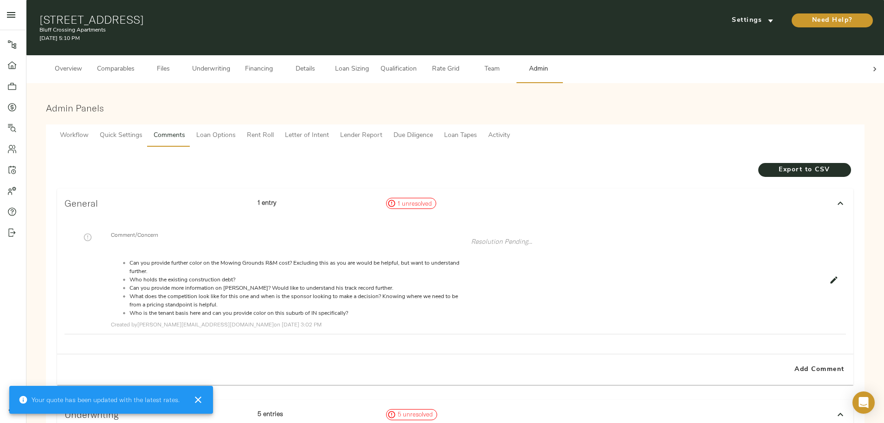
click at [205, 103] on h3 "Admin Panels" at bounding box center [455, 108] width 818 height 11
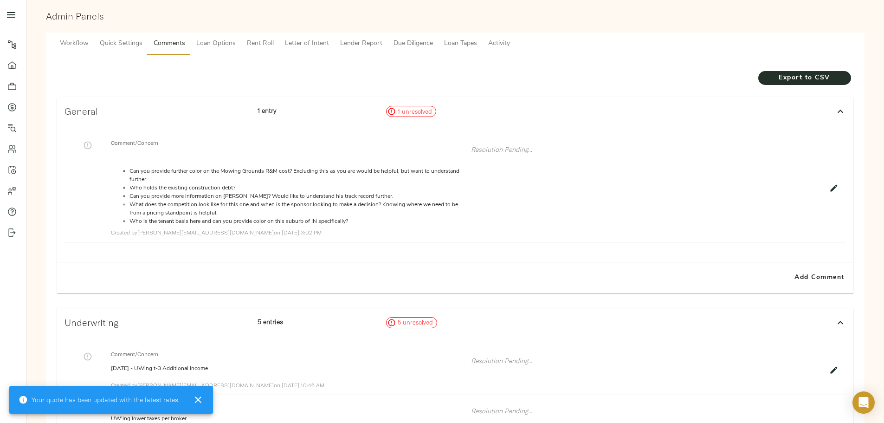
scroll to position [93, 0]
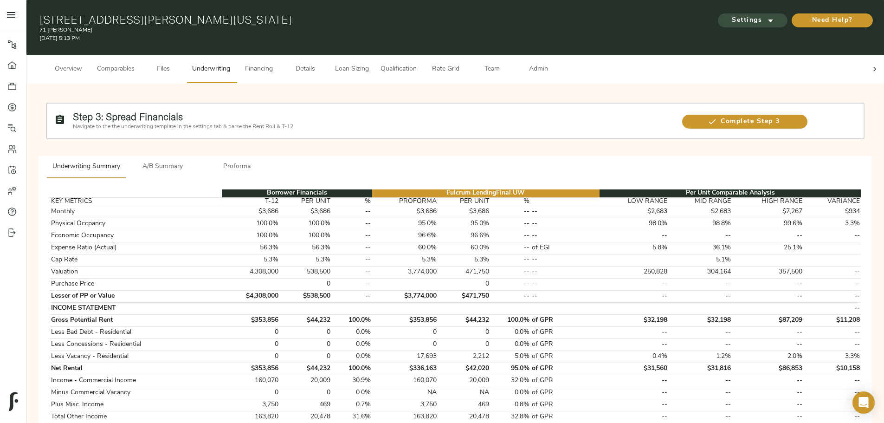
click at [727, 15] on span "Settings" at bounding box center [752, 21] width 51 height 12
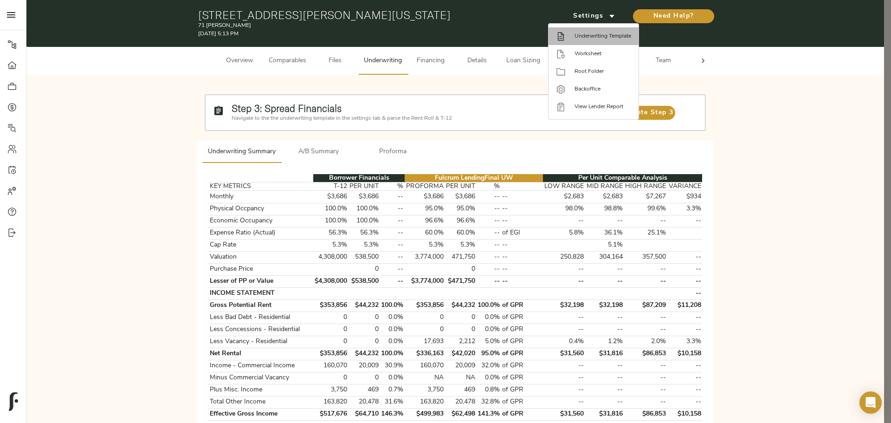
click at [597, 32] on span "Underwriting Template" at bounding box center [602, 36] width 57 height 8
click at [600, 50] on span "Worksheet" at bounding box center [602, 54] width 57 height 8
click at [253, 135] on div at bounding box center [445, 211] width 891 height 423
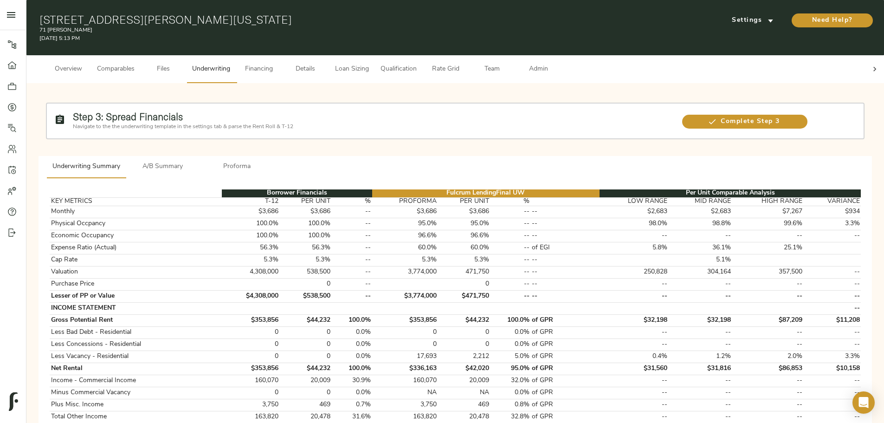
click at [140, 70] on button "Comparables" at bounding box center [115, 69] width 49 height 28
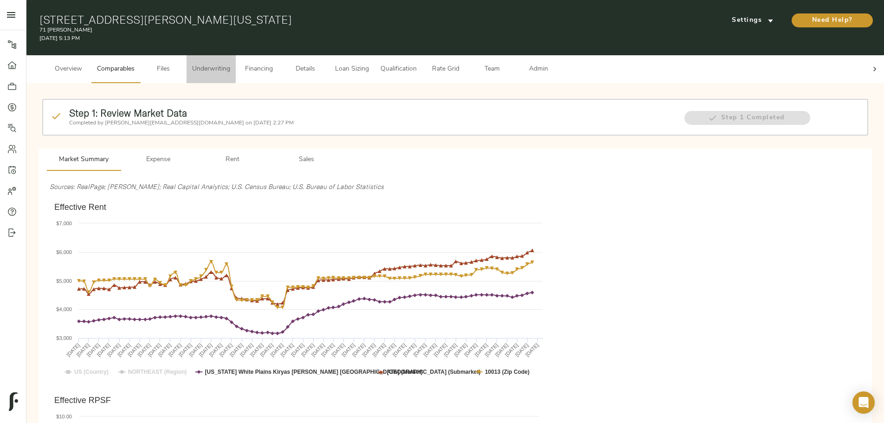
click at [230, 64] on span "Underwriting" at bounding box center [211, 70] width 38 height 12
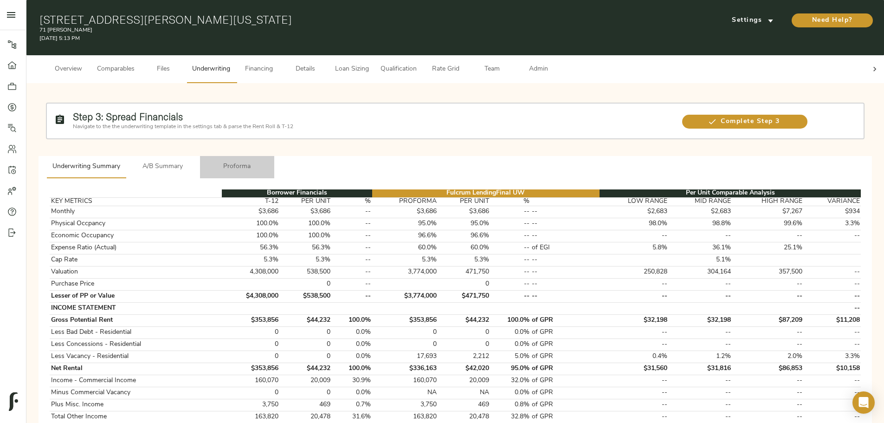
click at [269, 161] on span "Proforma" at bounding box center [237, 167] width 63 height 12
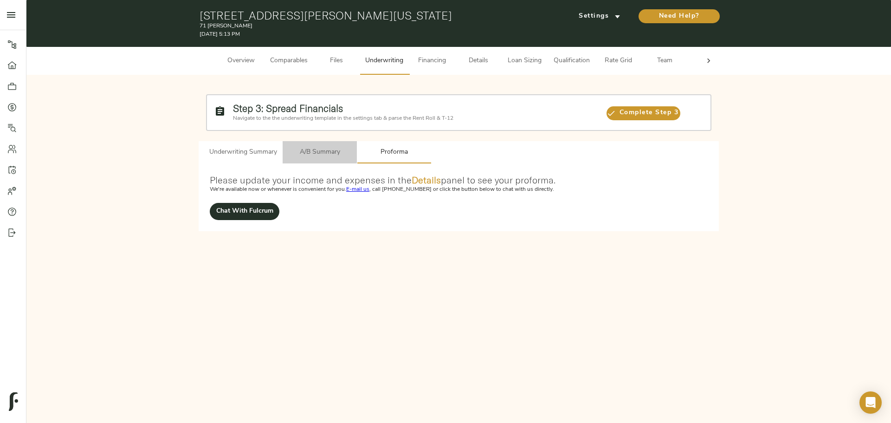
click at [312, 150] on span "A/B Summary" at bounding box center [319, 153] width 63 height 12
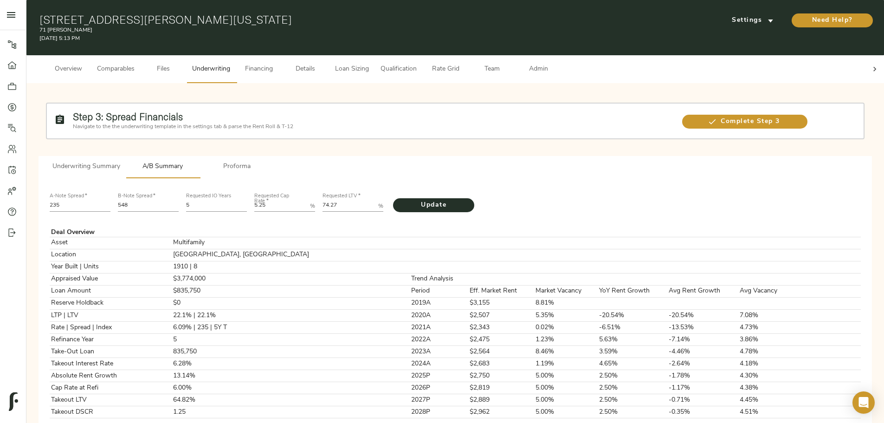
click at [140, 55] on button "Comparables" at bounding box center [115, 69] width 49 height 28
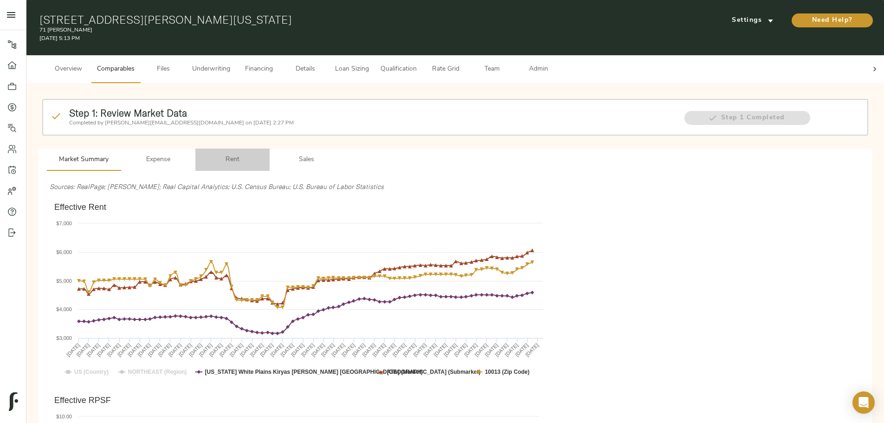
click at [264, 154] on span "Rent" at bounding box center [232, 160] width 63 height 12
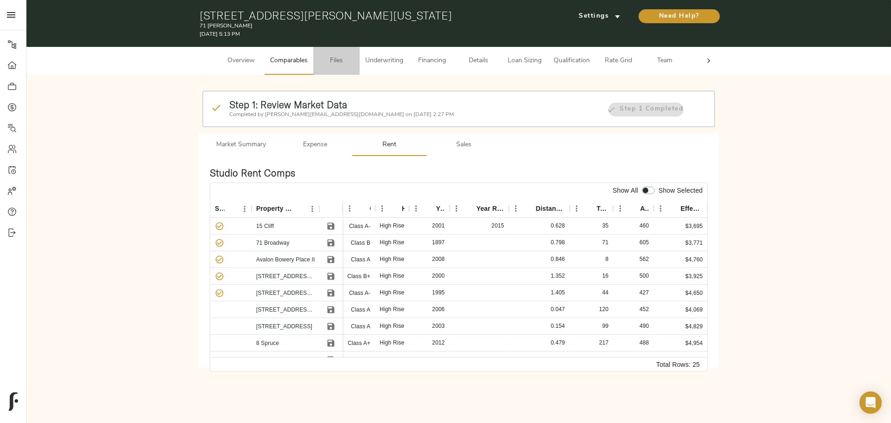
click at [333, 59] on span "Files" at bounding box center [336, 61] width 35 height 12
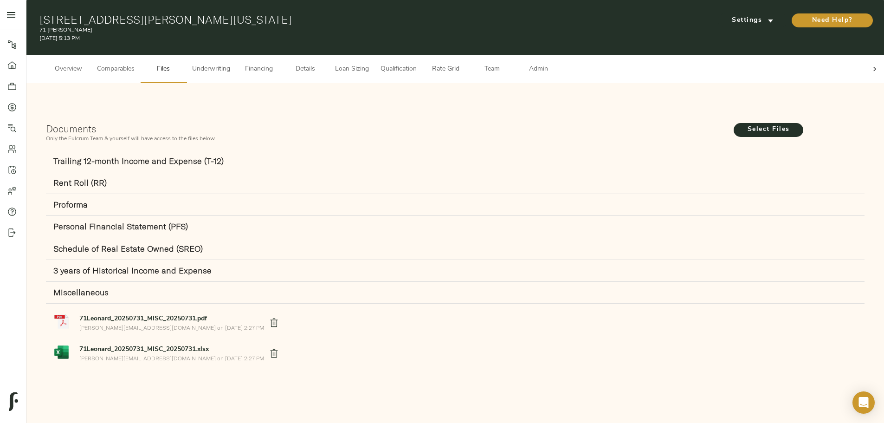
click at [230, 64] on span "Underwriting" at bounding box center [211, 70] width 38 height 12
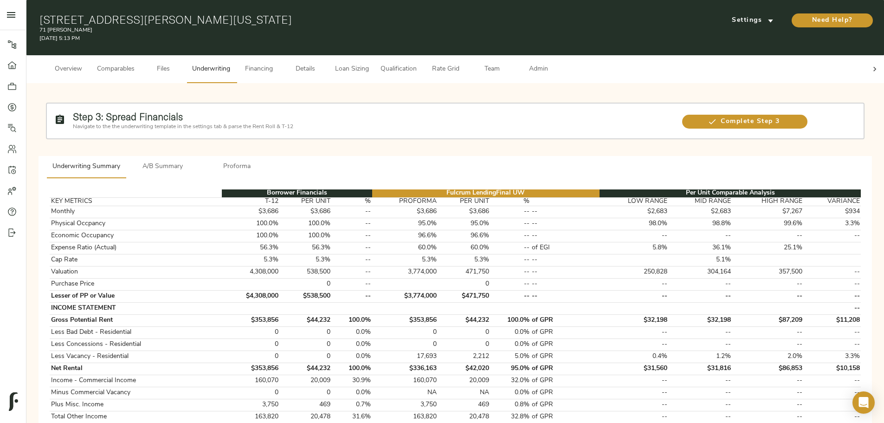
click at [323, 64] on span "Details" at bounding box center [305, 70] width 35 height 12
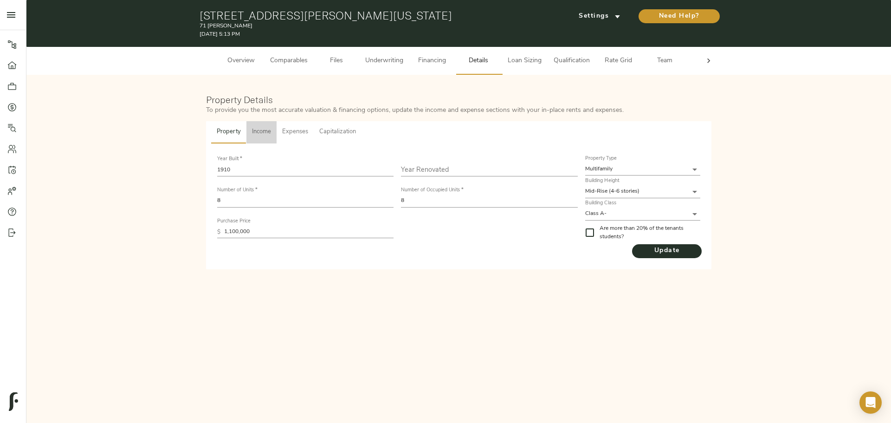
click at [263, 129] on span "Income" at bounding box center [261, 132] width 19 height 11
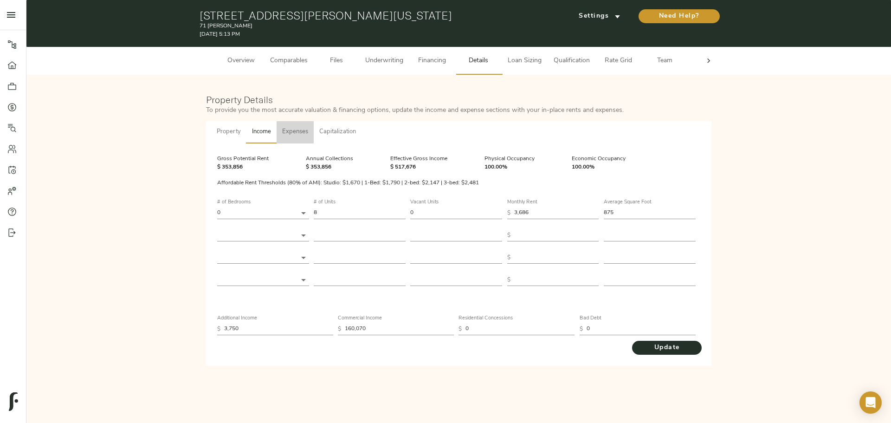
click at [280, 131] on button "Expenses" at bounding box center [294, 132] width 37 height 22
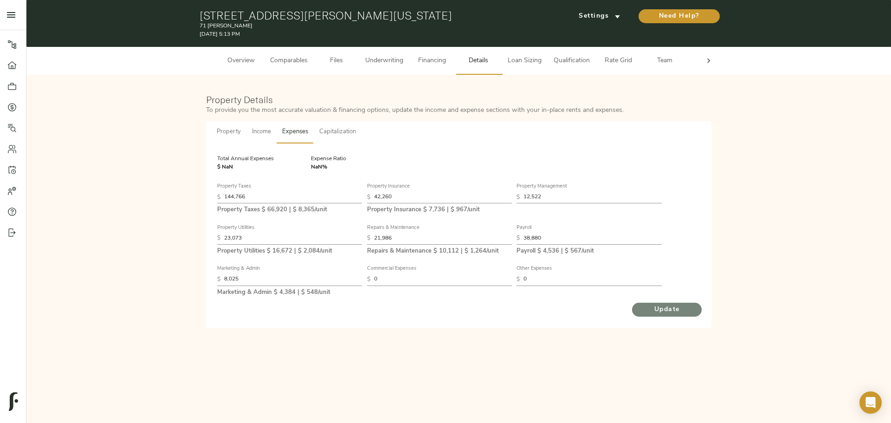
click at [667, 304] on span "Update" at bounding box center [666, 310] width 51 height 12
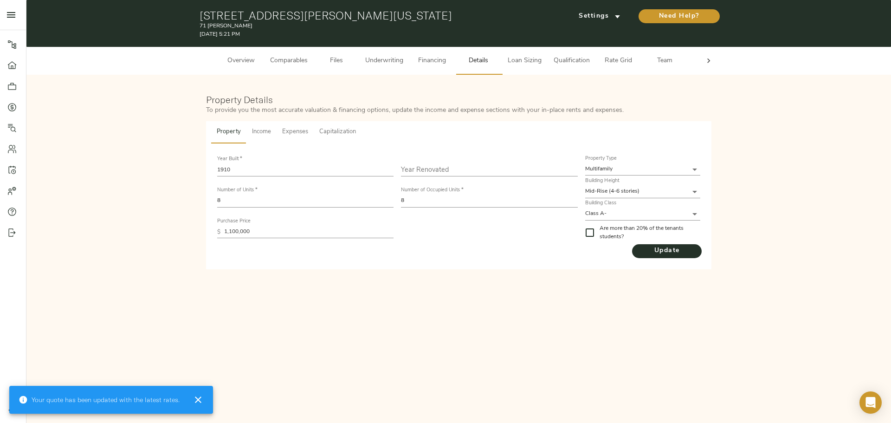
click at [258, 130] on span "Income" at bounding box center [261, 132] width 19 height 11
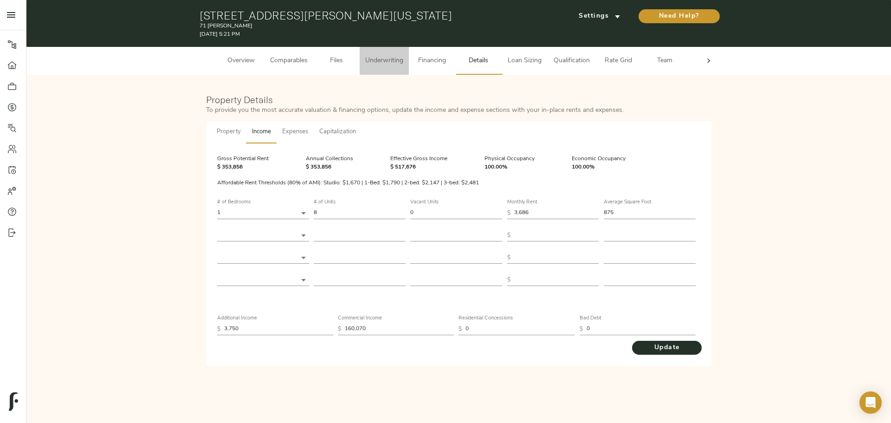
click at [369, 61] on span "Underwriting" at bounding box center [384, 61] width 38 height 12
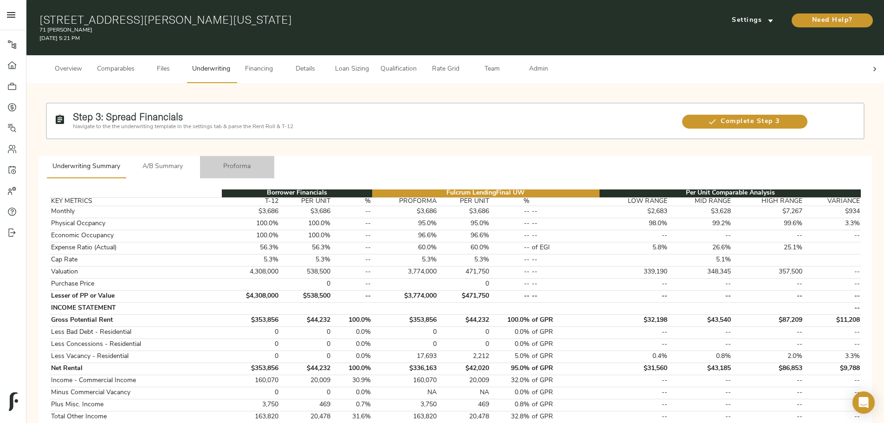
click at [269, 161] on span "Proforma" at bounding box center [237, 167] width 63 height 12
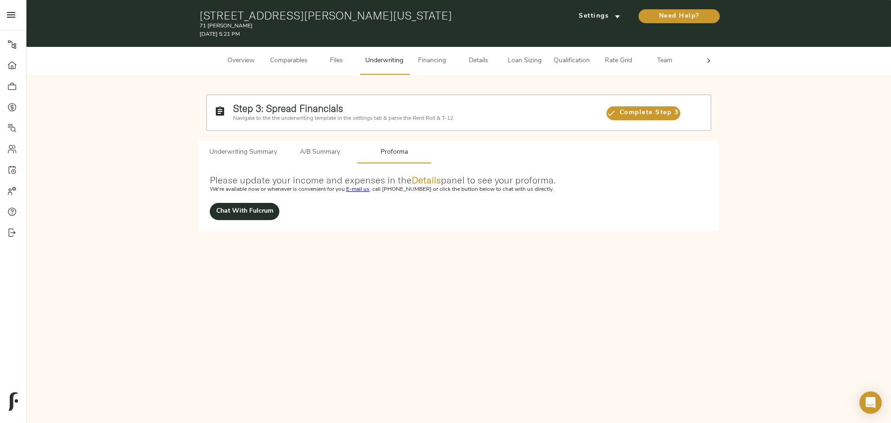
click at [299, 152] on span "A/B Summary" at bounding box center [319, 153] width 63 height 12
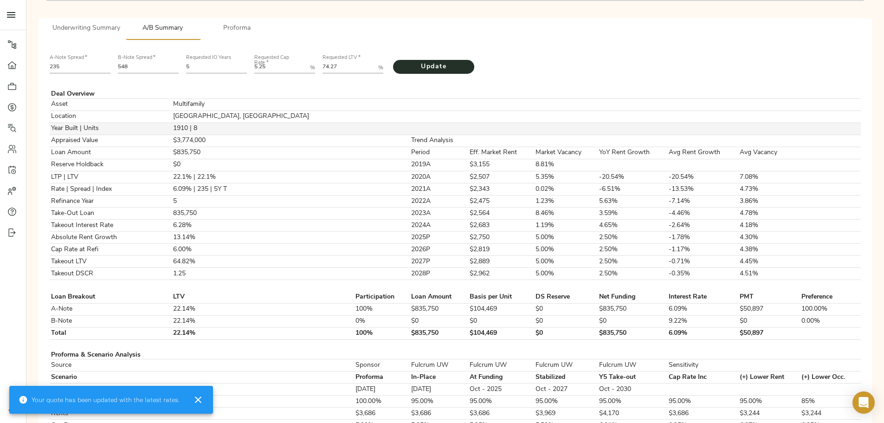
scroll to position [139, 0]
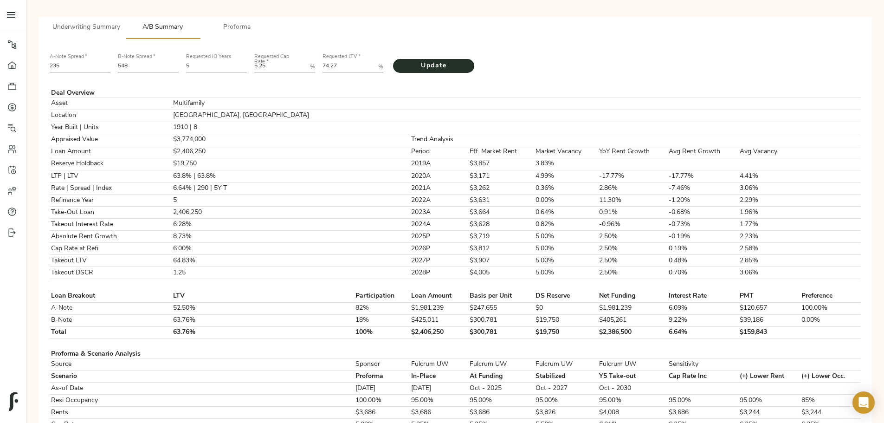
click at [592, 46] on div "A-Note Spread   * 235 B-Note Spread   * 548 Requested IO Years 5 Requested Cap …" at bounding box center [455, 62] width 818 height 32
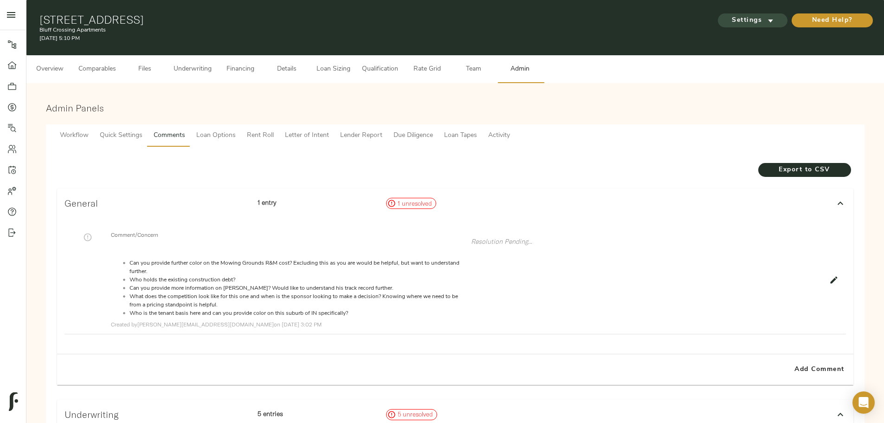
click at [727, 15] on span "Settings" at bounding box center [752, 21] width 51 height 12
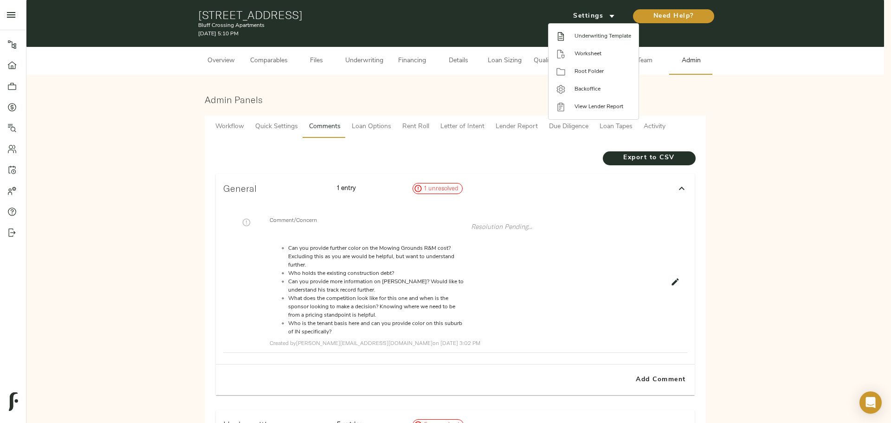
click at [579, 36] on span "Underwriting Template" at bounding box center [602, 36] width 57 height 8
